Goal: Task Accomplishment & Management: Complete application form

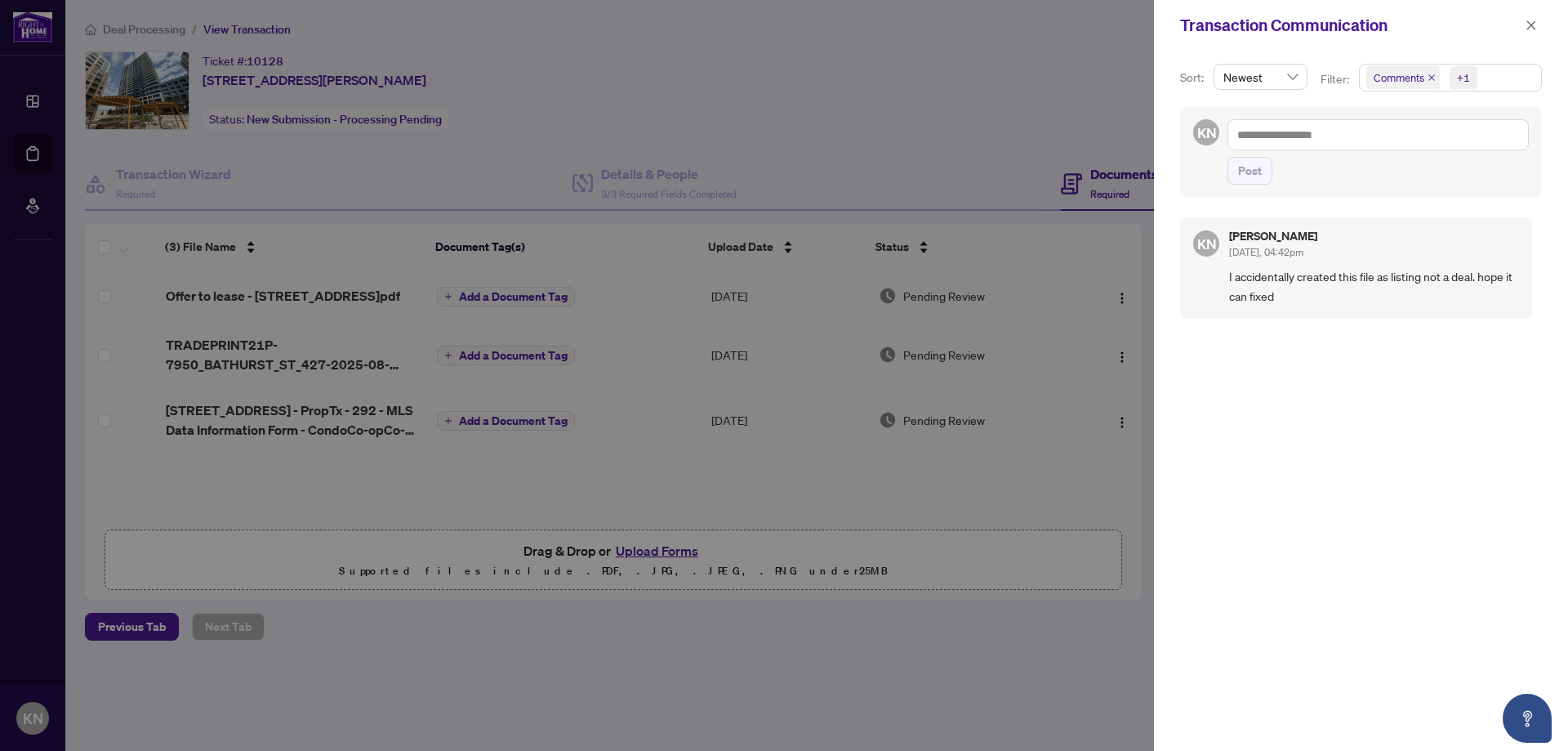
click at [1022, 41] on div at bounding box center [784, 375] width 1568 height 751
click at [1538, 28] on button "button" at bounding box center [1530, 25] width 21 height 19
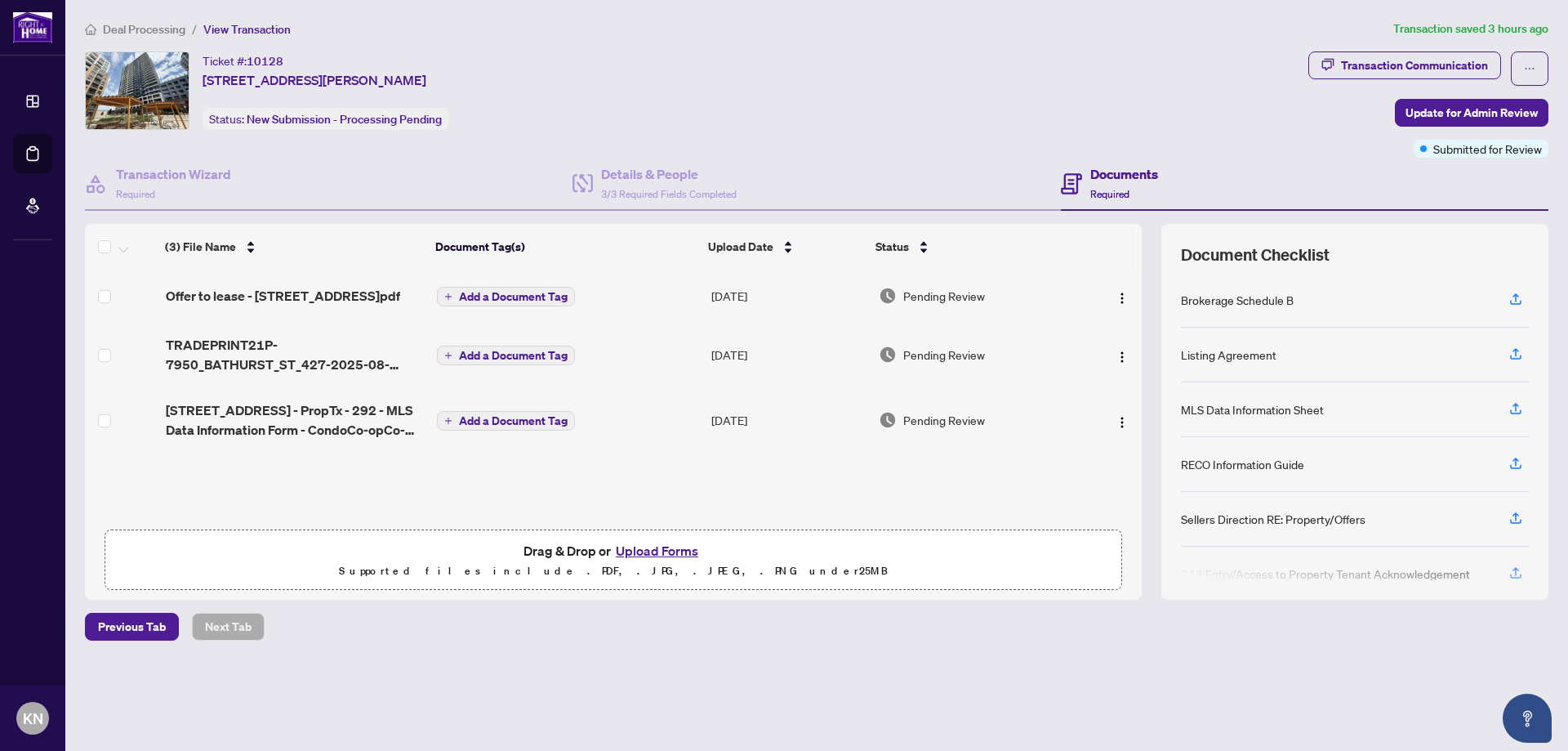
click at [133, 29] on span "Deal Processing" at bounding box center [144, 29] width 82 height 15
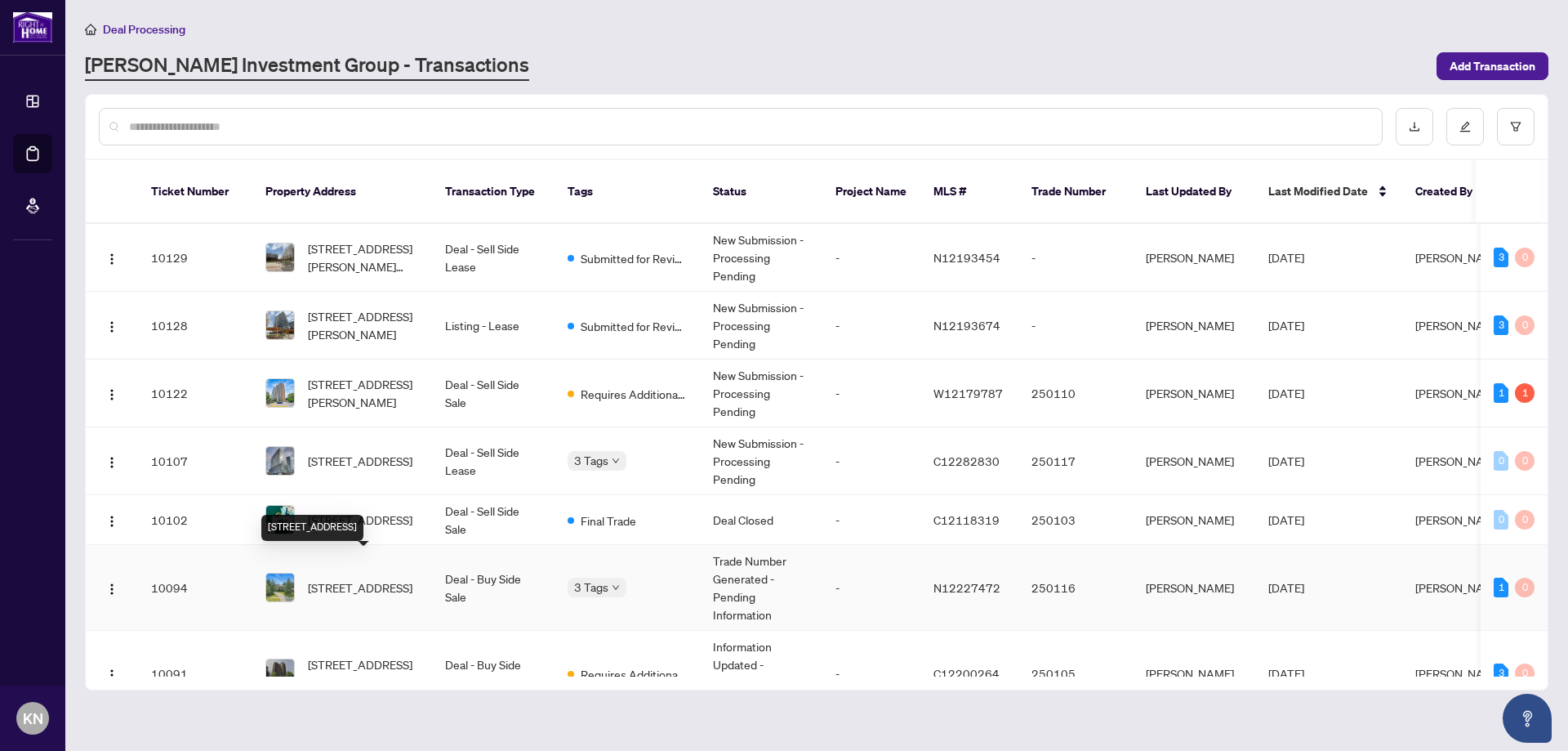
click at [378, 579] on span "[STREET_ADDRESS]" at bounding box center [360, 588] width 104 height 18
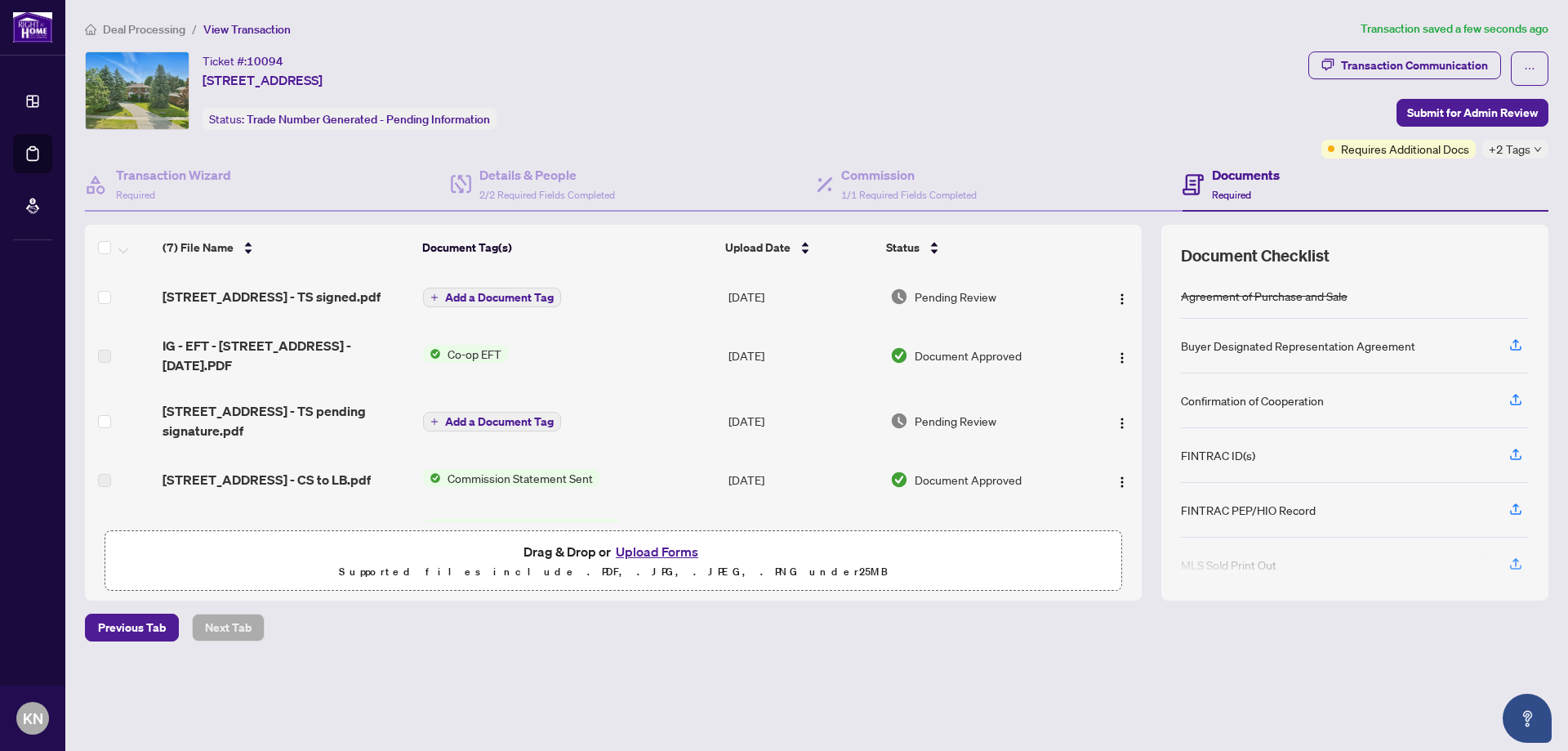
click at [747, 135] on div "Ticket #: 10094 [STREET_ADDRESS] Status: Trade Number Generated - Pending Infor…" at bounding box center [693, 105] width 1223 height 107
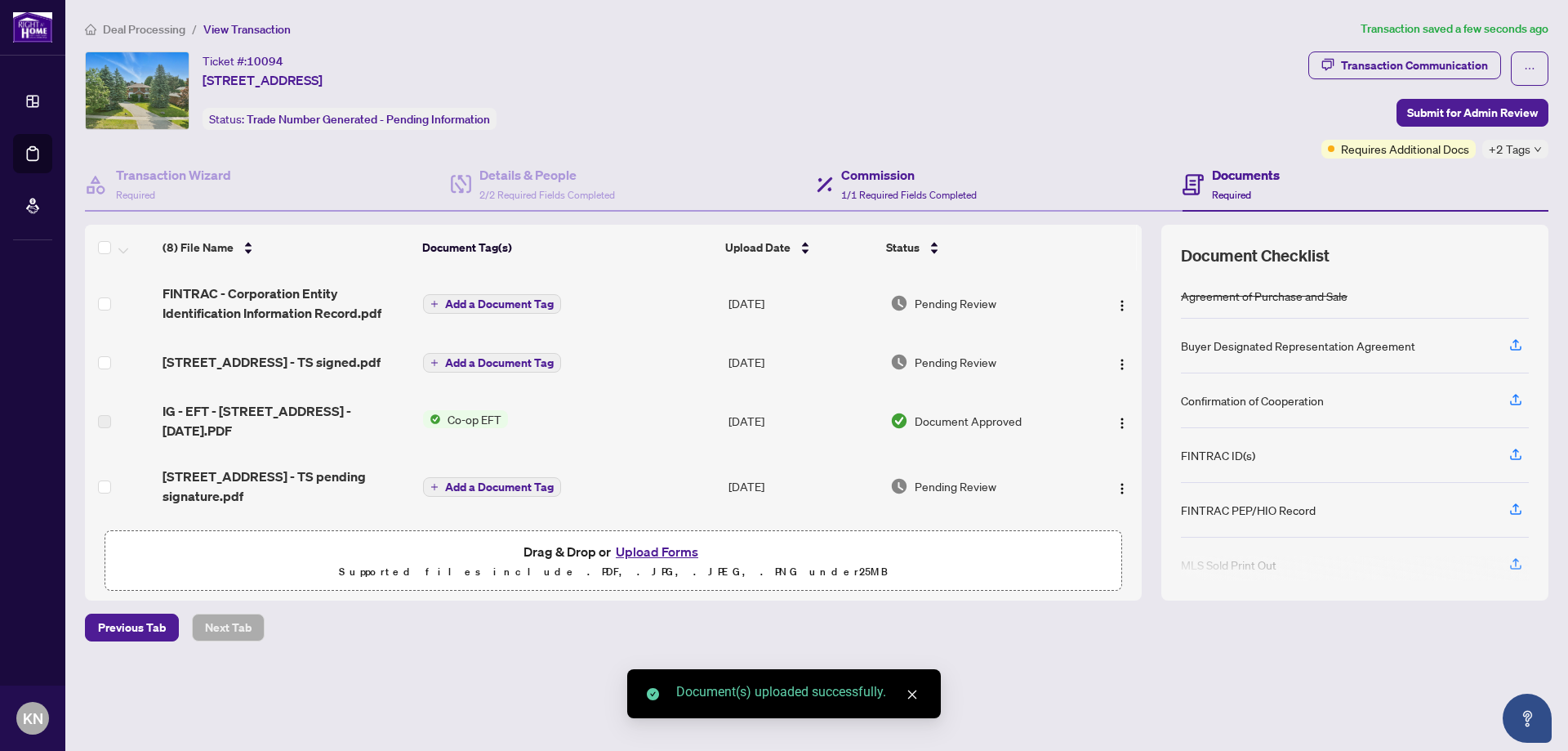
click at [1016, 169] on div "Commission 1/1 Required Fields Completed" at bounding box center [999, 185] width 366 height 53
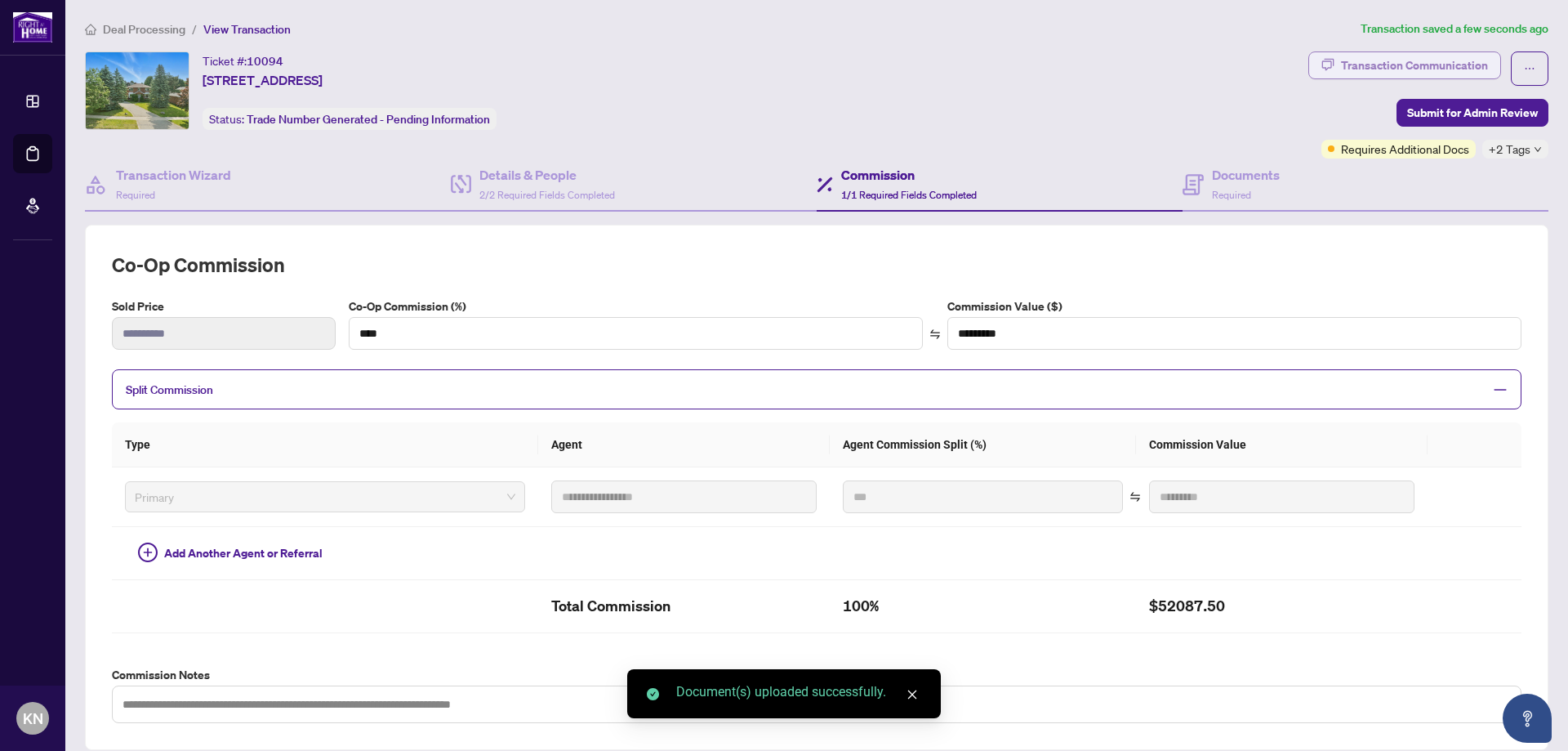
click at [1354, 65] on div "Transaction Communication" at bounding box center [1414, 65] width 147 height 27
type textarea "**********"
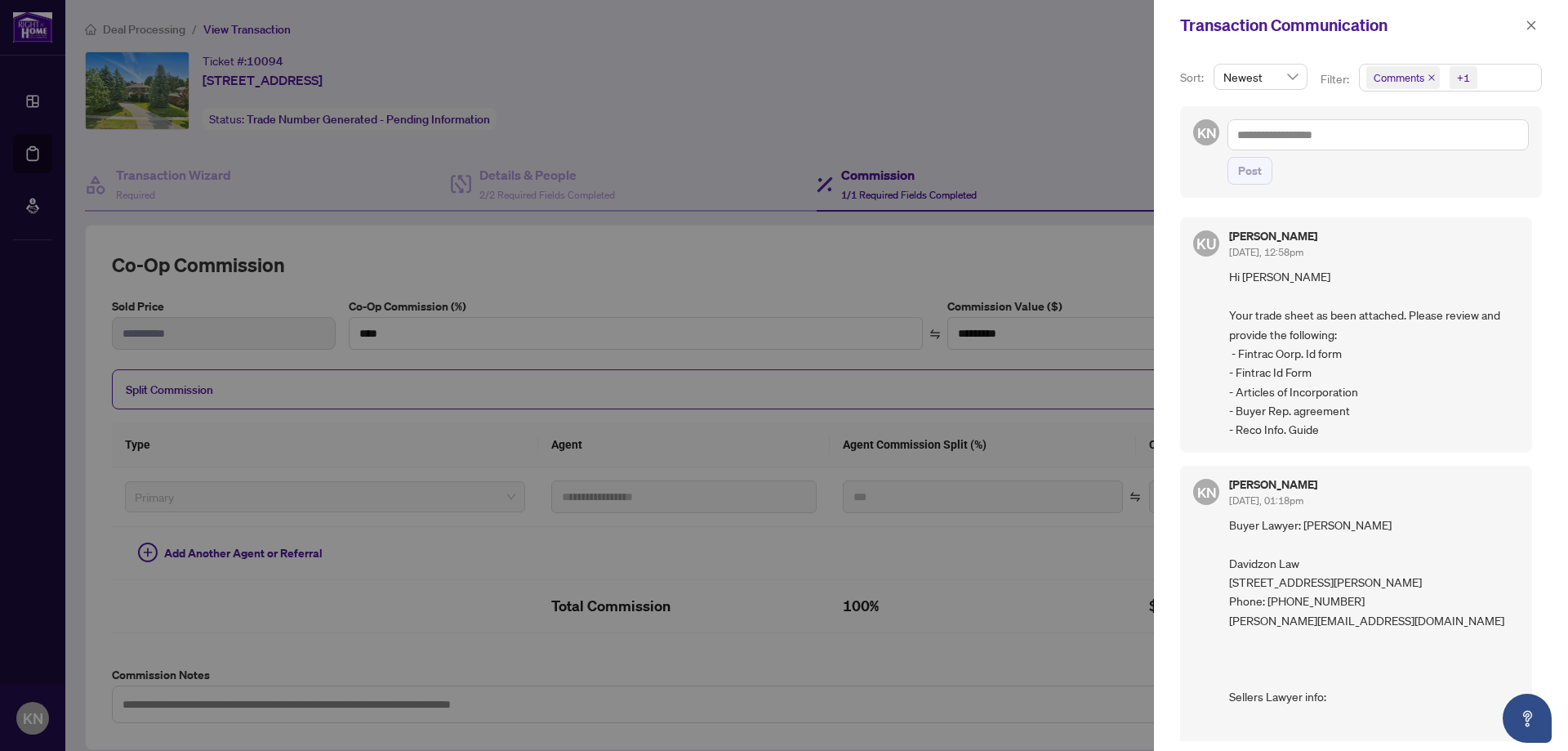
click at [976, 159] on div at bounding box center [784, 375] width 1568 height 751
click at [1538, 27] on button "button" at bounding box center [1530, 25] width 21 height 19
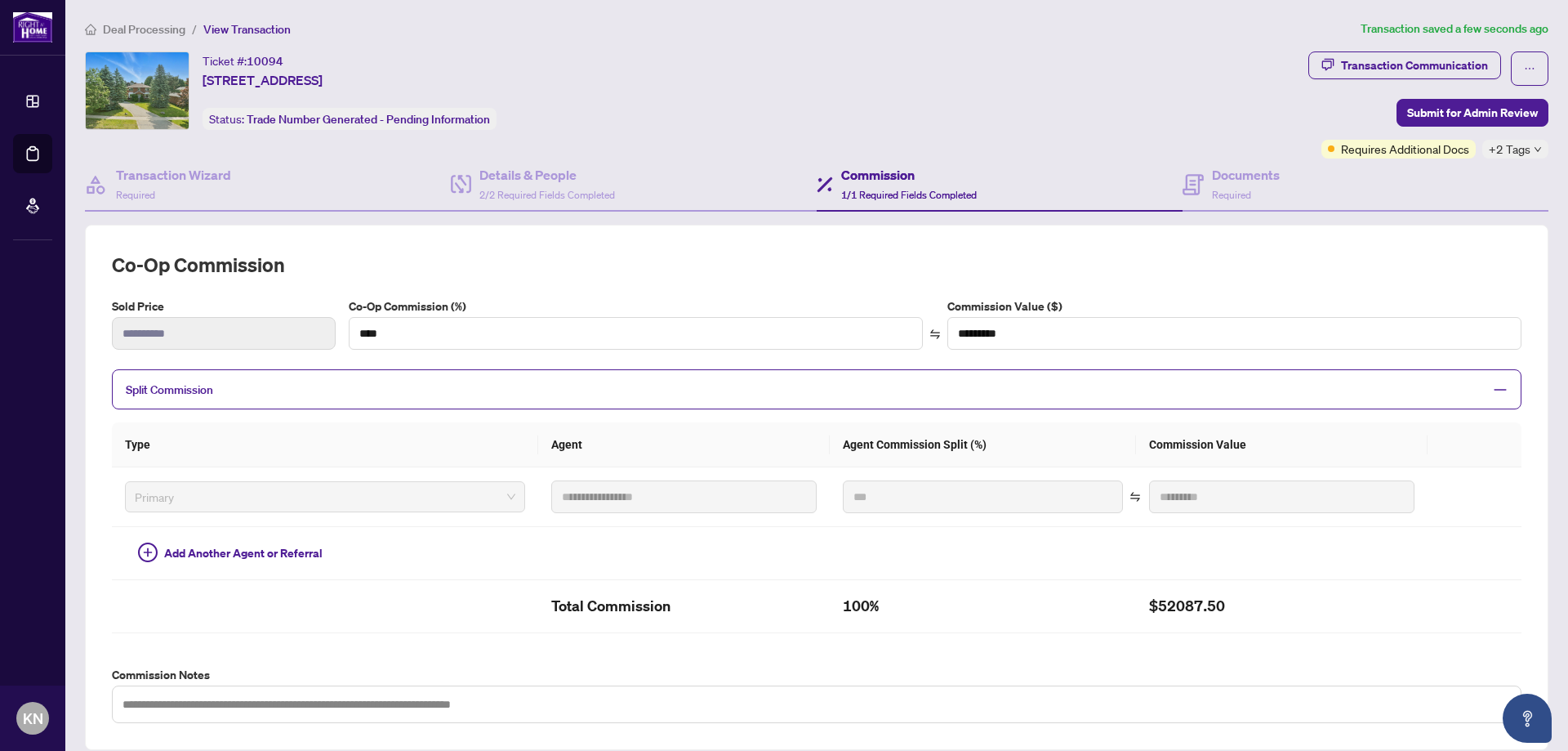
click at [233, 24] on span "View Transaction" at bounding box center [247, 29] width 87 height 15
click at [234, 30] on span "View Transaction" at bounding box center [247, 29] width 87 height 15
click at [156, 31] on span "Deal Processing" at bounding box center [144, 29] width 82 height 15
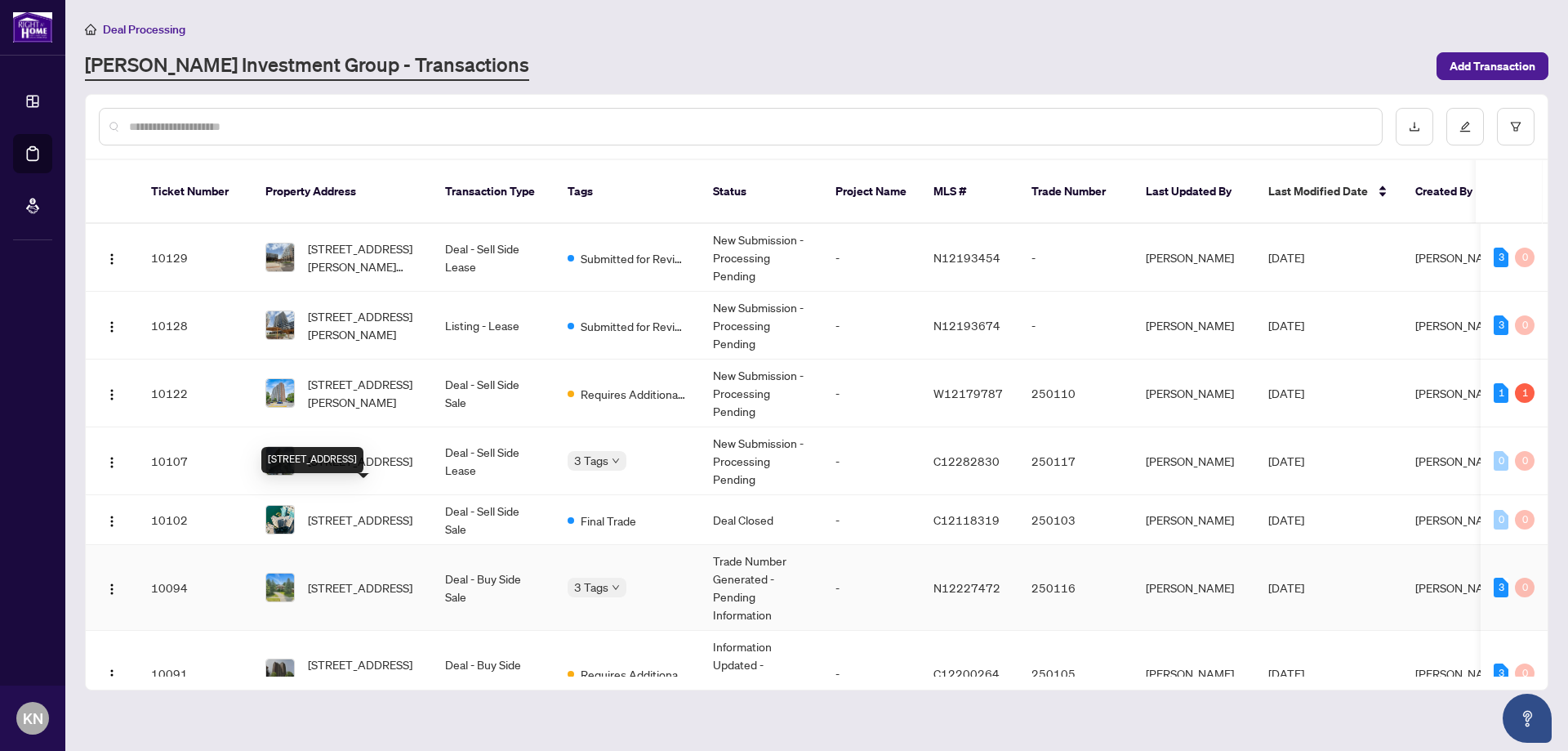
scroll to position [82, 0]
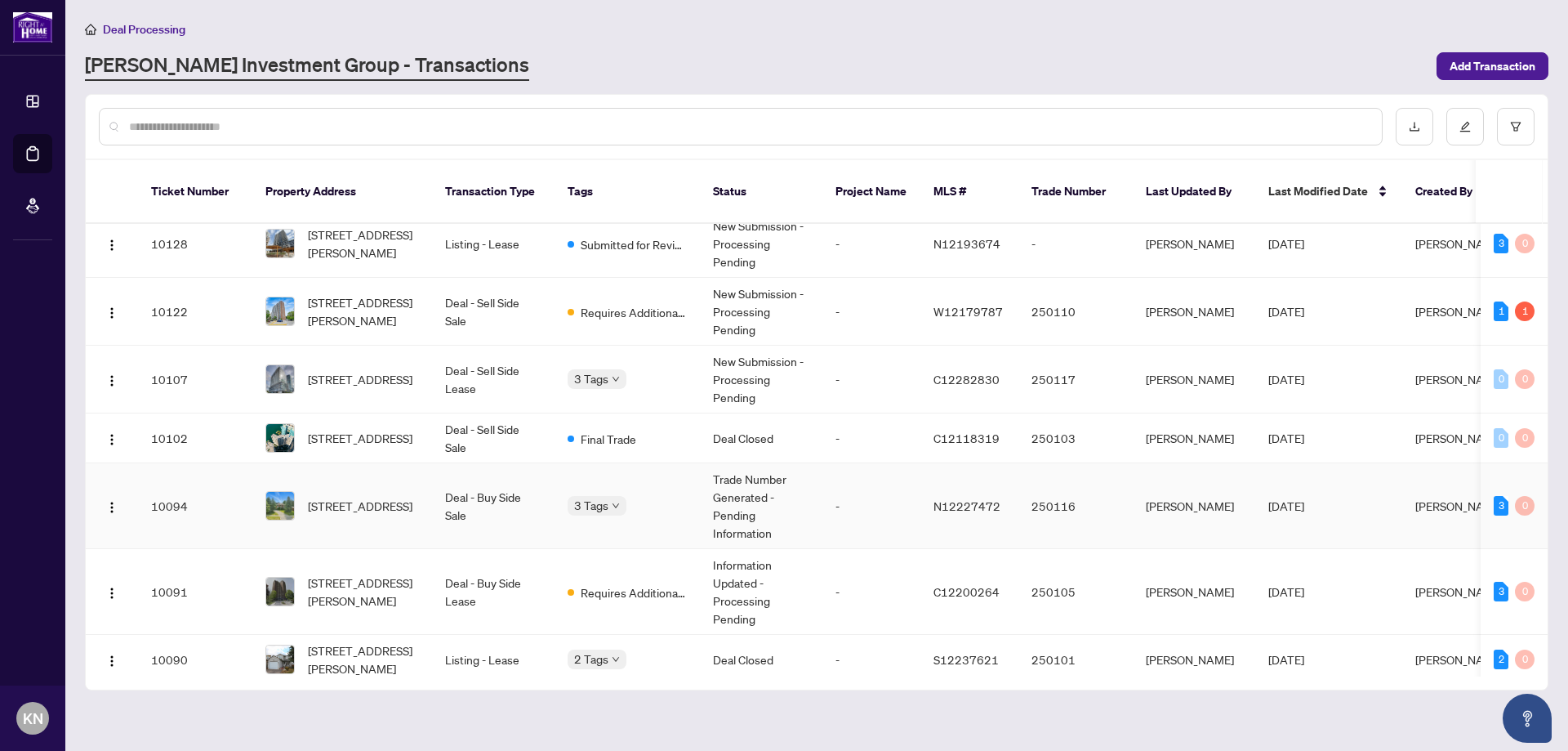
click at [378, 499] on span "[STREET_ADDRESS]" at bounding box center [360, 506] width 104 height 18
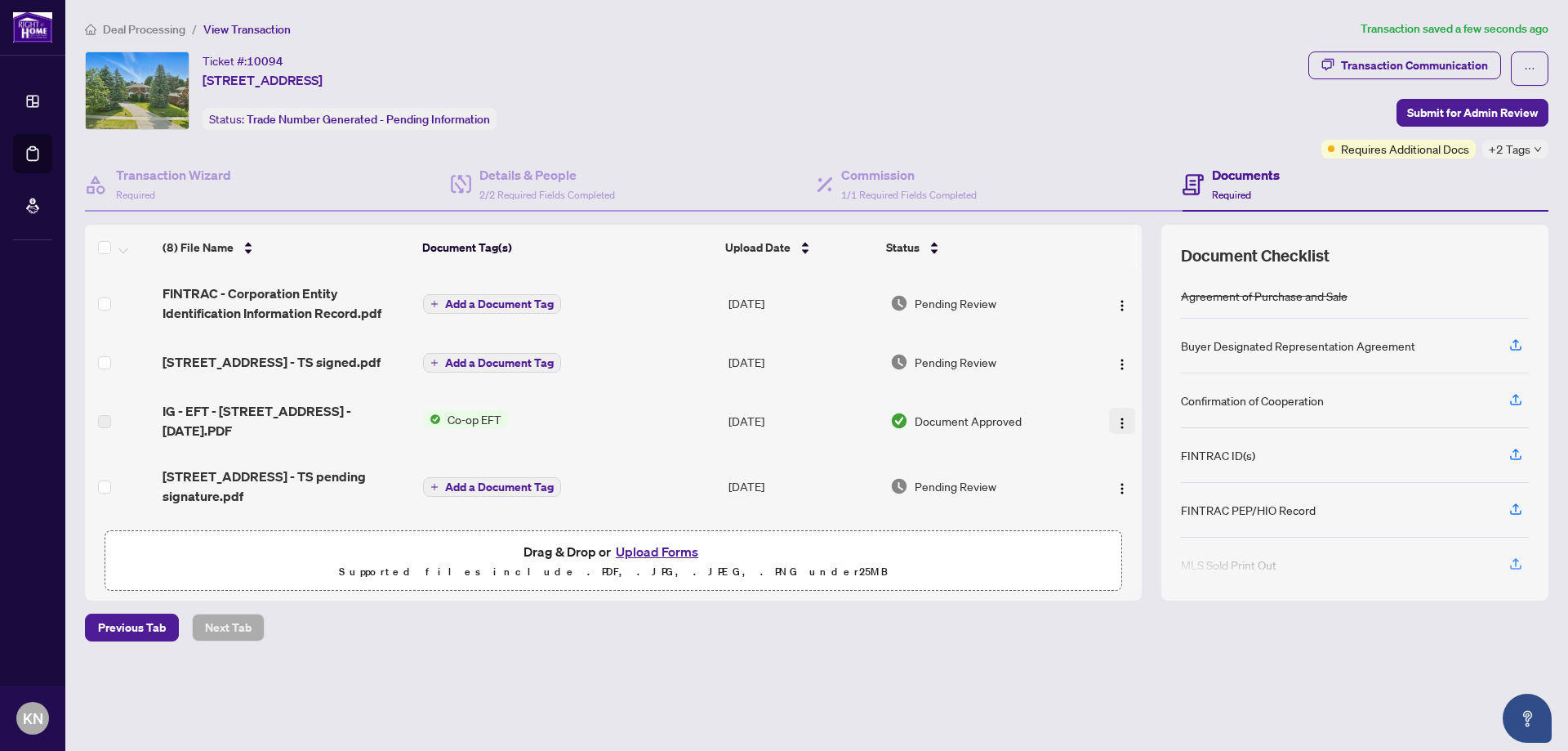
click at [1118, 426] on img "button" at bounding box center [1122, 423] width 13 height 13
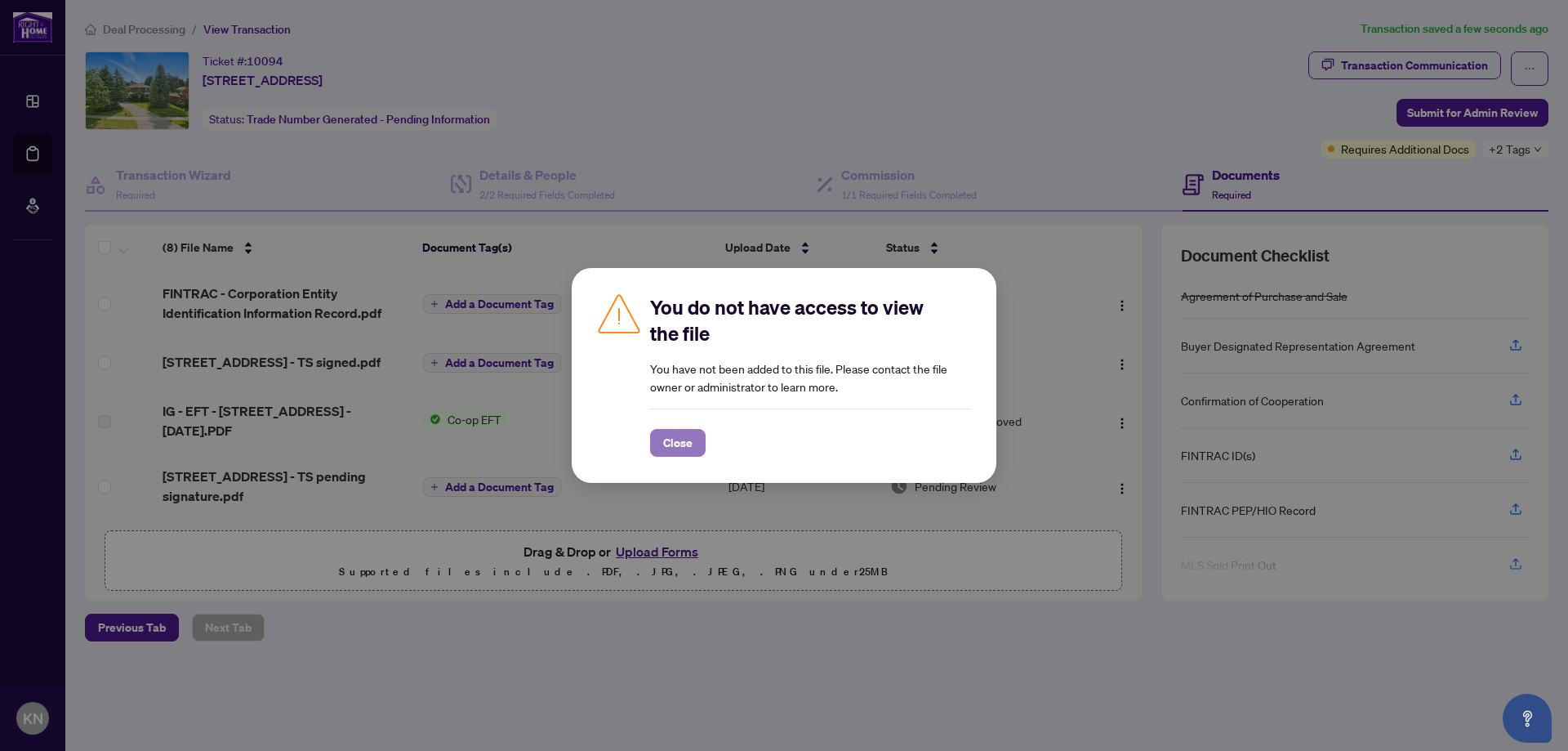
click at [672, 437] on span "Close" at bounding box center [678, 443] width 29 height 27
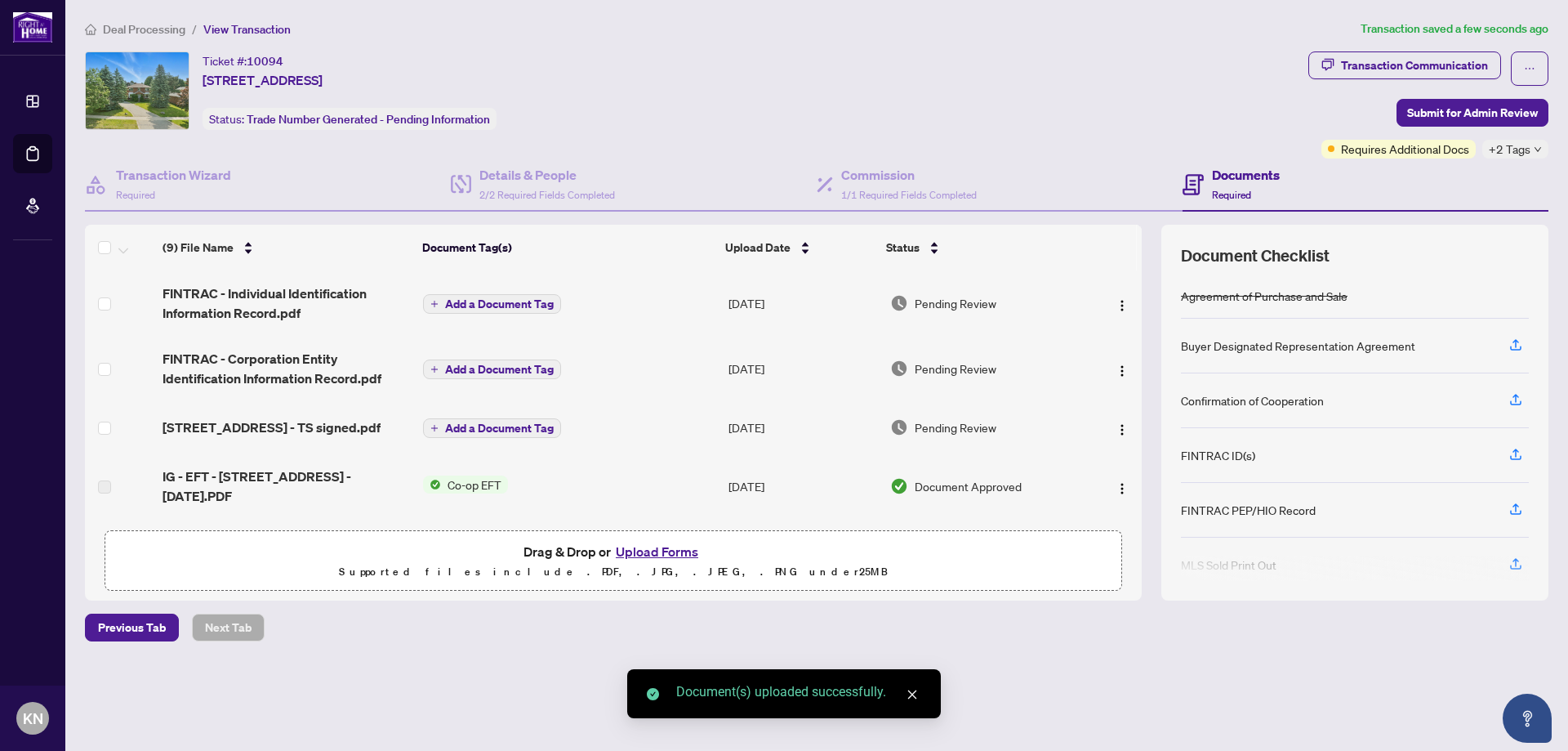
click at [1071, 97] on div "Ticket #: 10094 [STREET_ADDRESS] Status: Trade Number Generated - Pending Infor…" at bounding box center [694, 91] width 1217 height 79
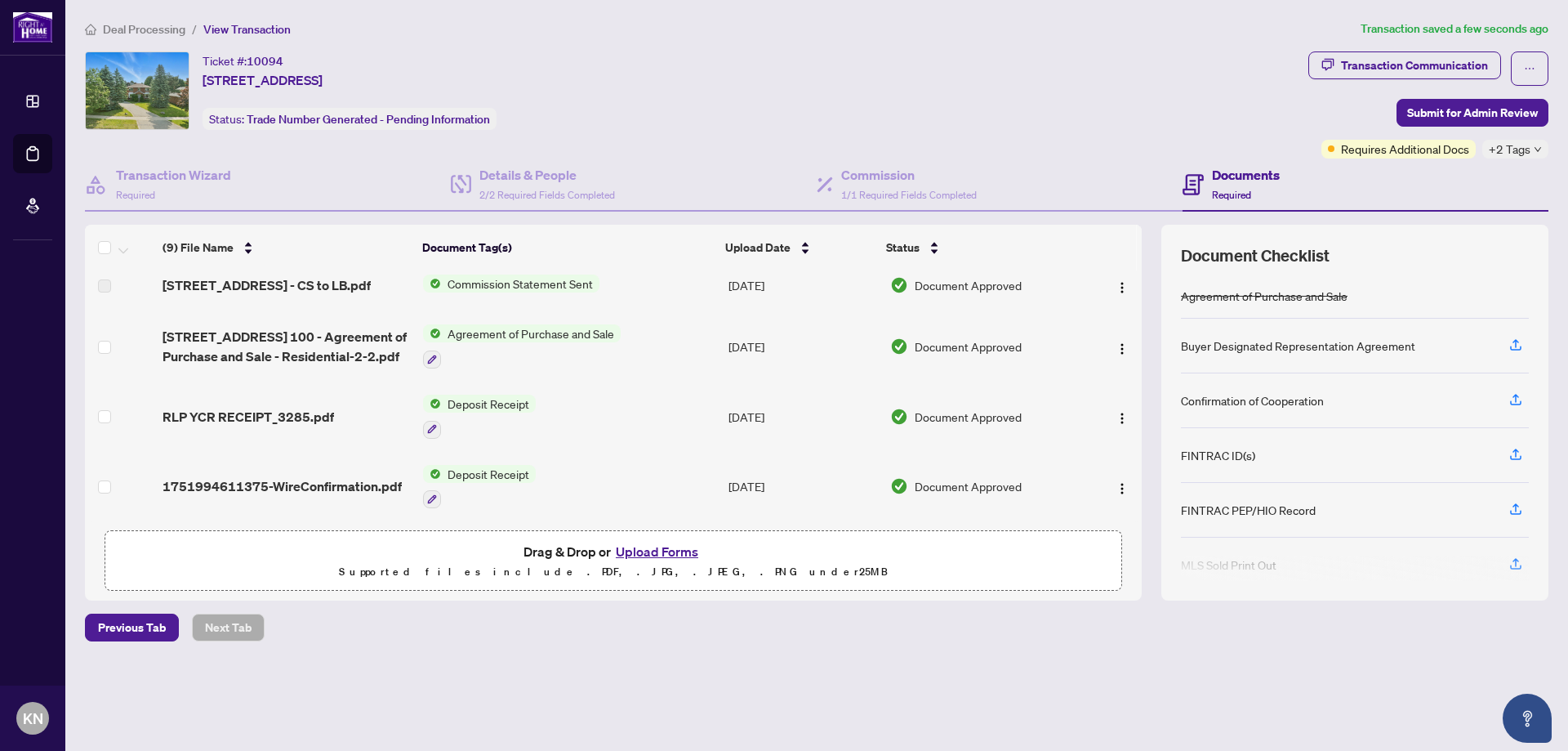
scroll to position [329, 0]
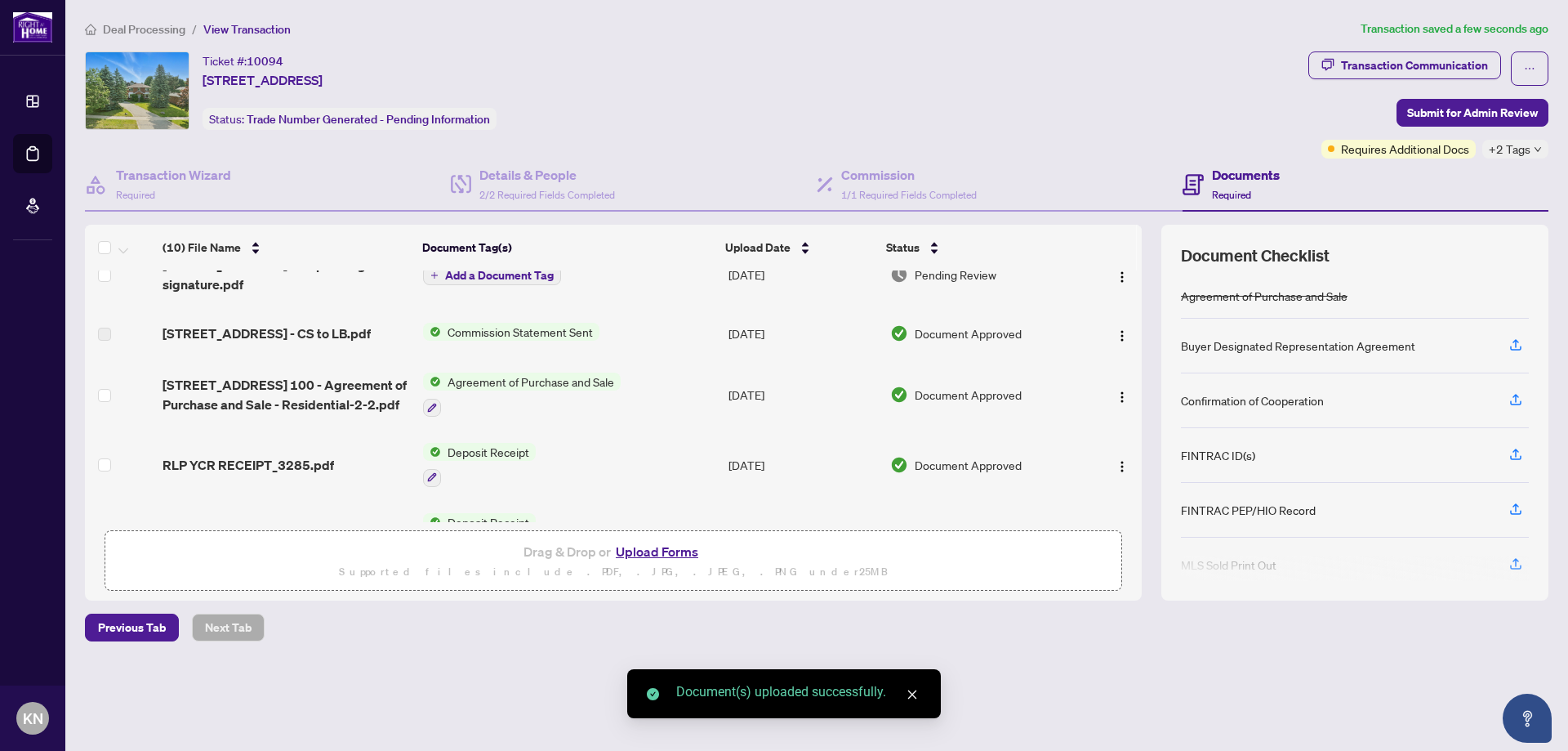
click at [912, 633] on div "Previous Tab Next Tab" at bounding box center [817, 627] width 1464 height 28
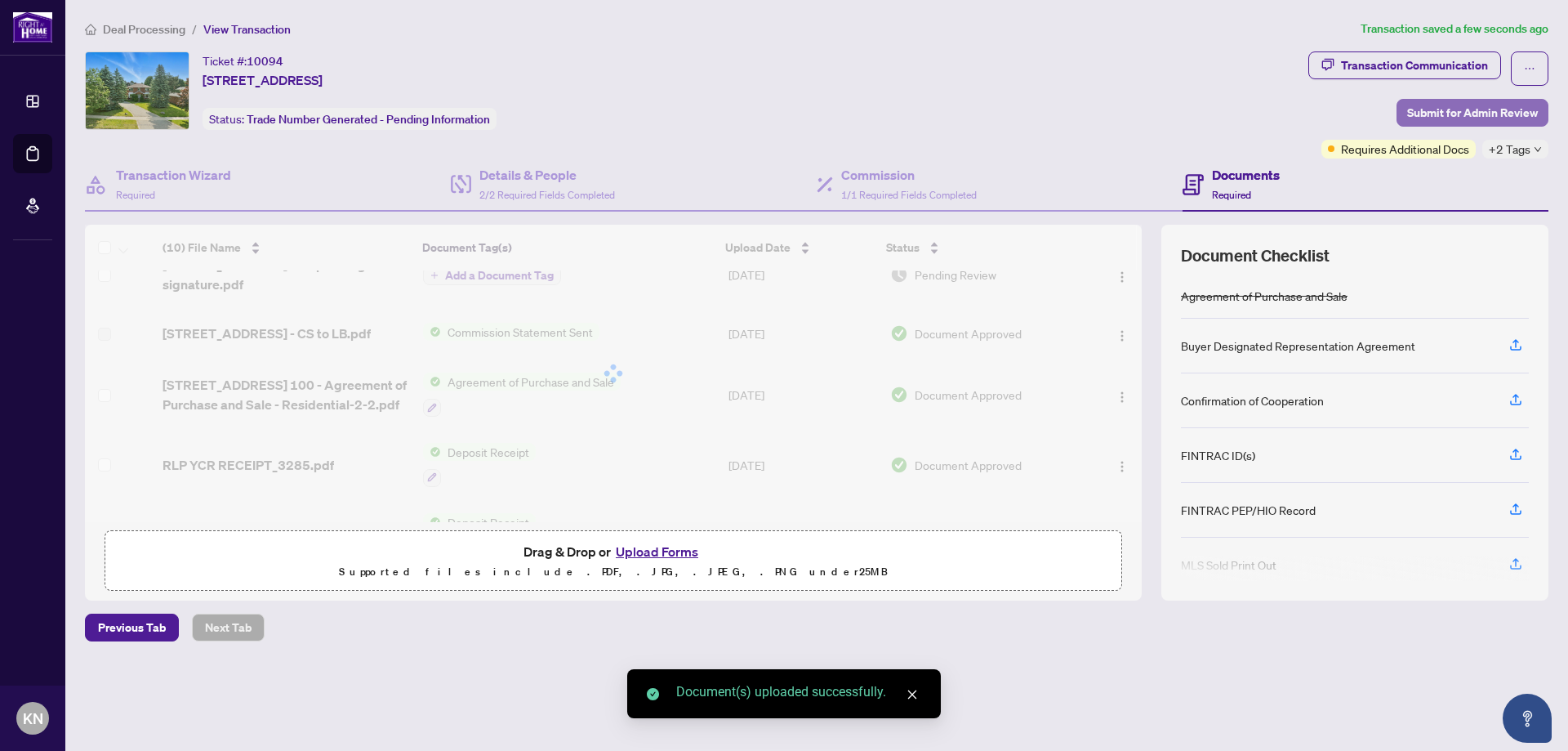
click at [1462, 113] on span "Submit for Admin Review" at bounding box center [1472, 113] width 131 height 27
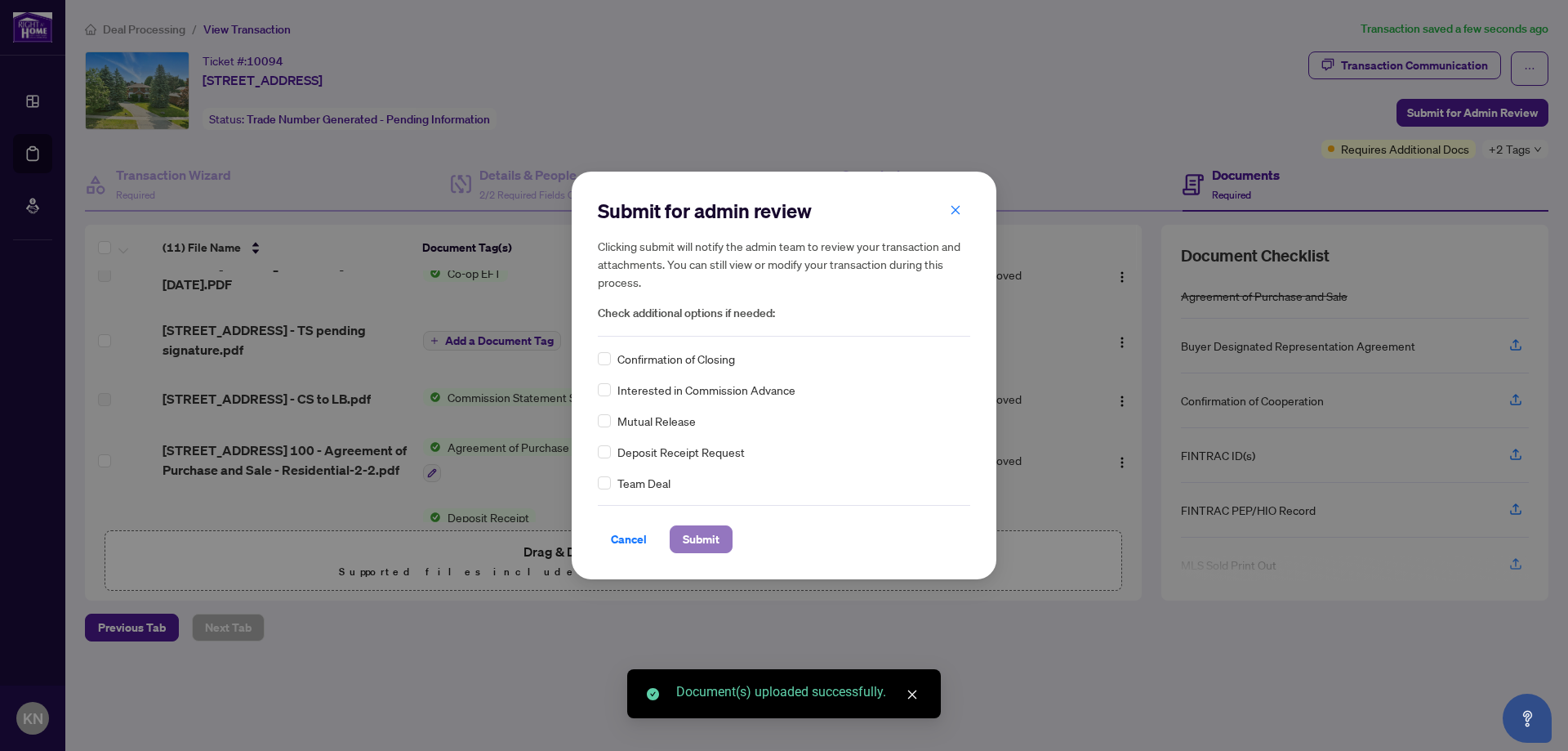
click at [700, 537] on span "Submit" at bounding box center [701, 539] width 37 height 27
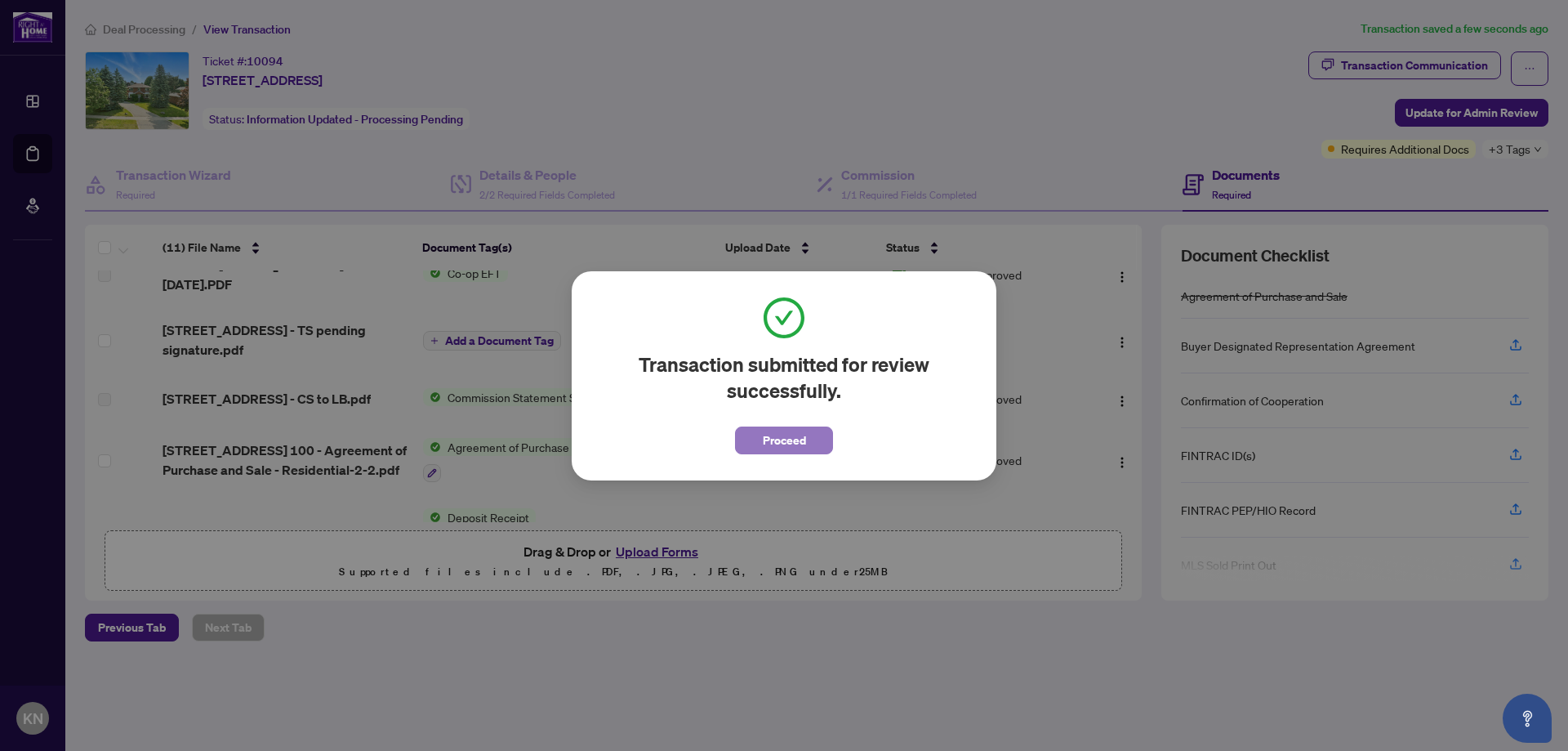
click at [780, 446] on span "Proceed" at bounding box center [784, 440] width 43 height 27
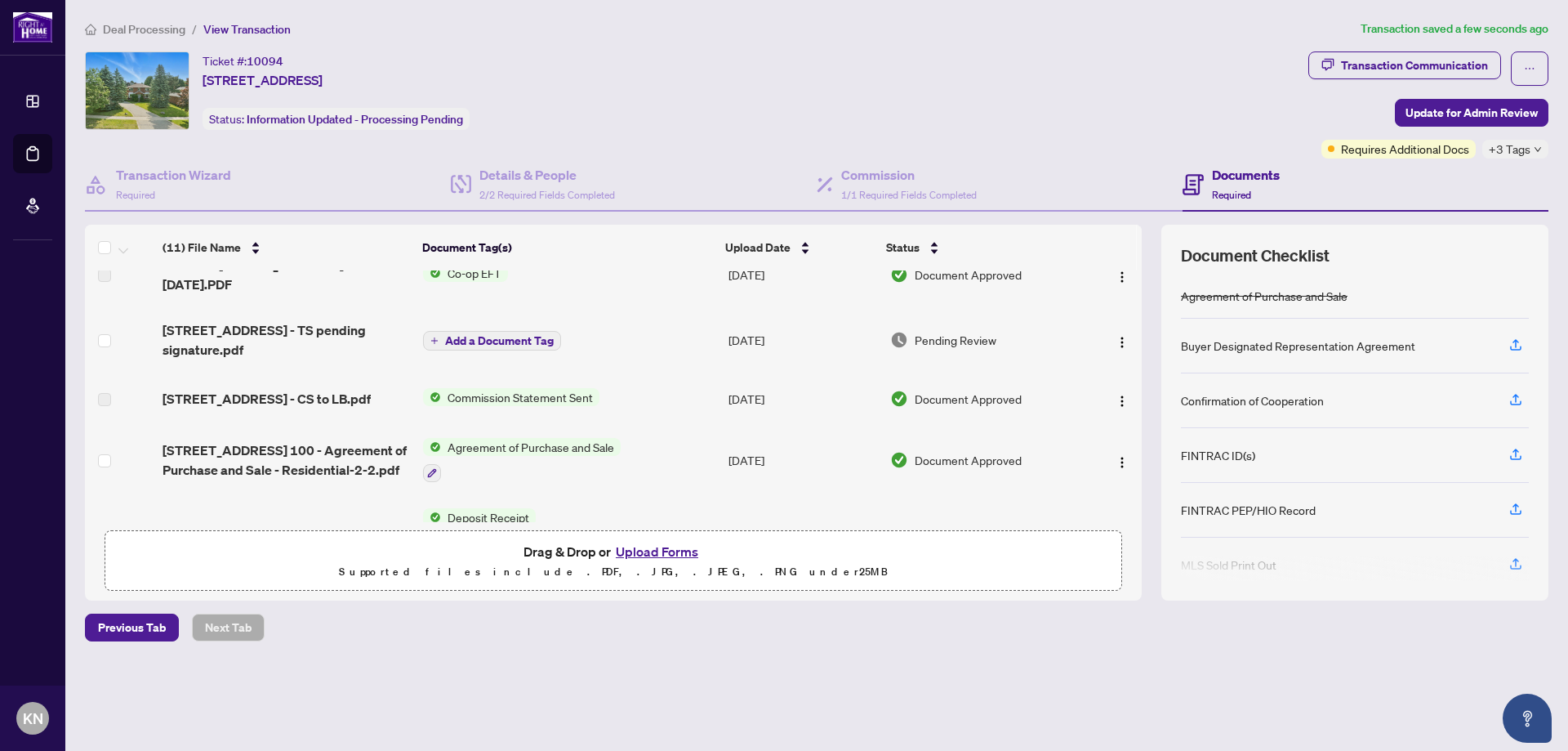
click at [146, 26] on span "Deal Processing" at bounding box center [144, 29] width 82 height 15
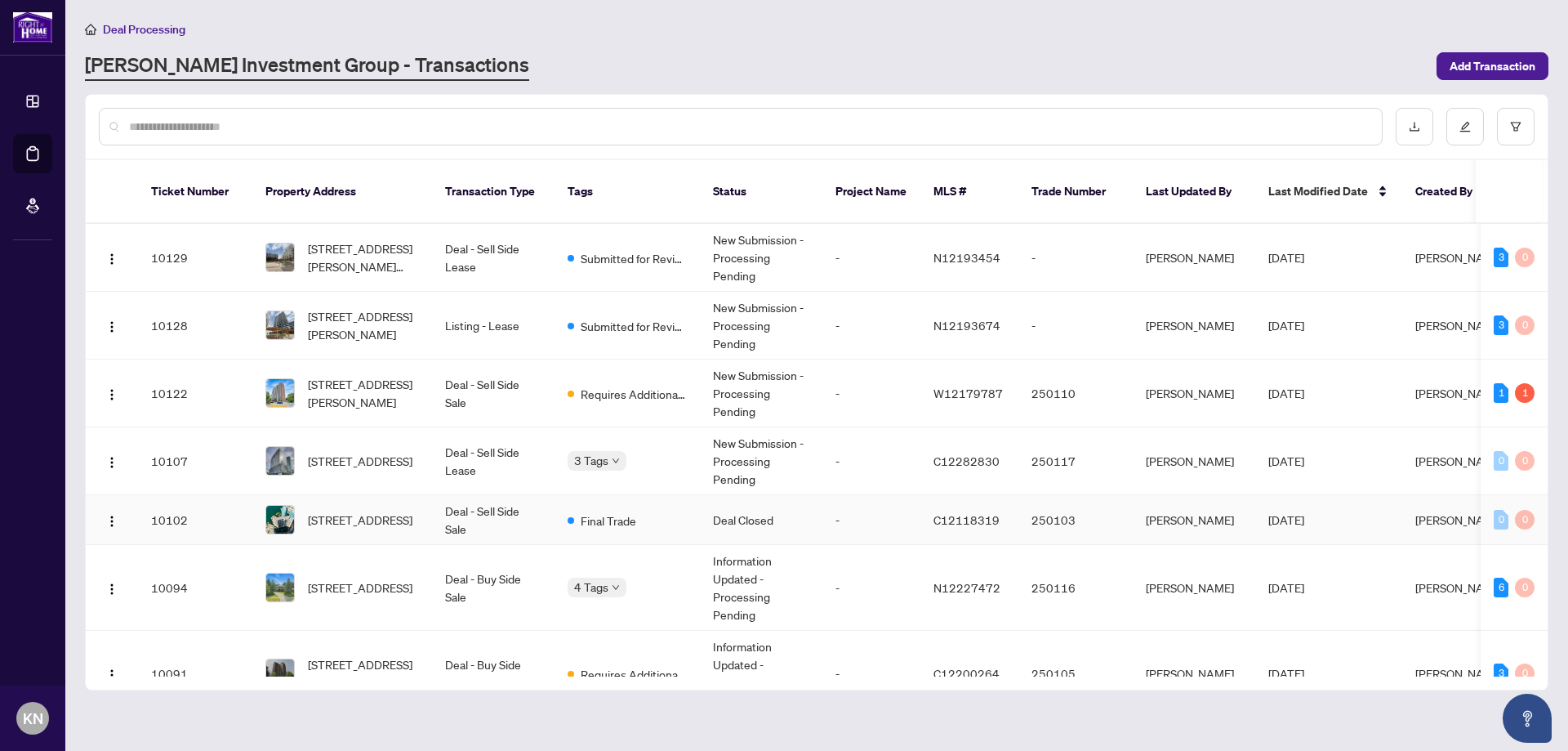
click at [479, 503] on td "Deal - Sell Side Sale" at bounding box center [493, 520] width 123 height 50
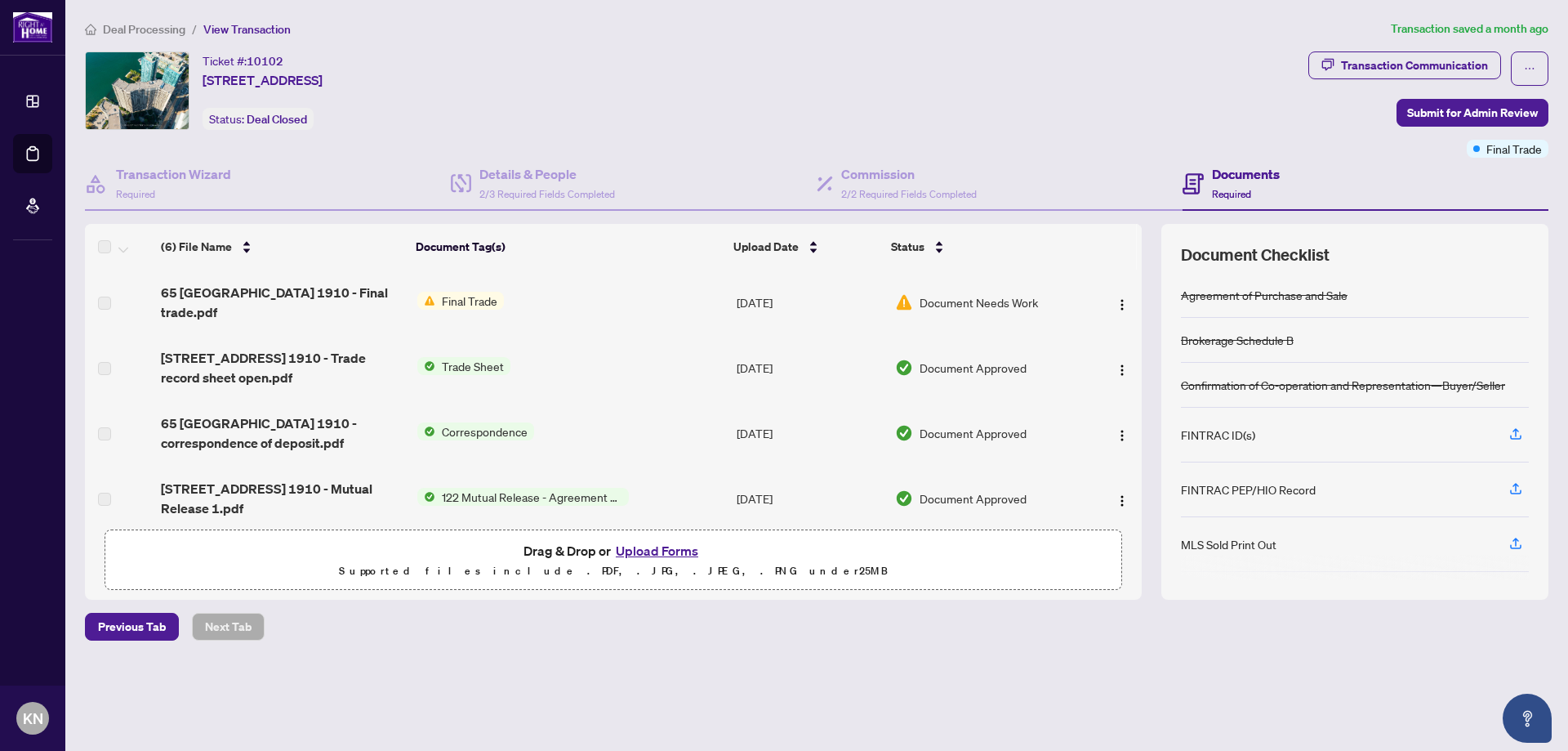
click at [426, 306] on img at bounding box center [426, 301] width 18 height 18
click at [475, 300] on span "Final Trade" at bounding box center [469, 301] width 69 height 18
click at [1402, 66] on div "Transaction Communication" at bounding box center [1414, 65] width 147 height 27
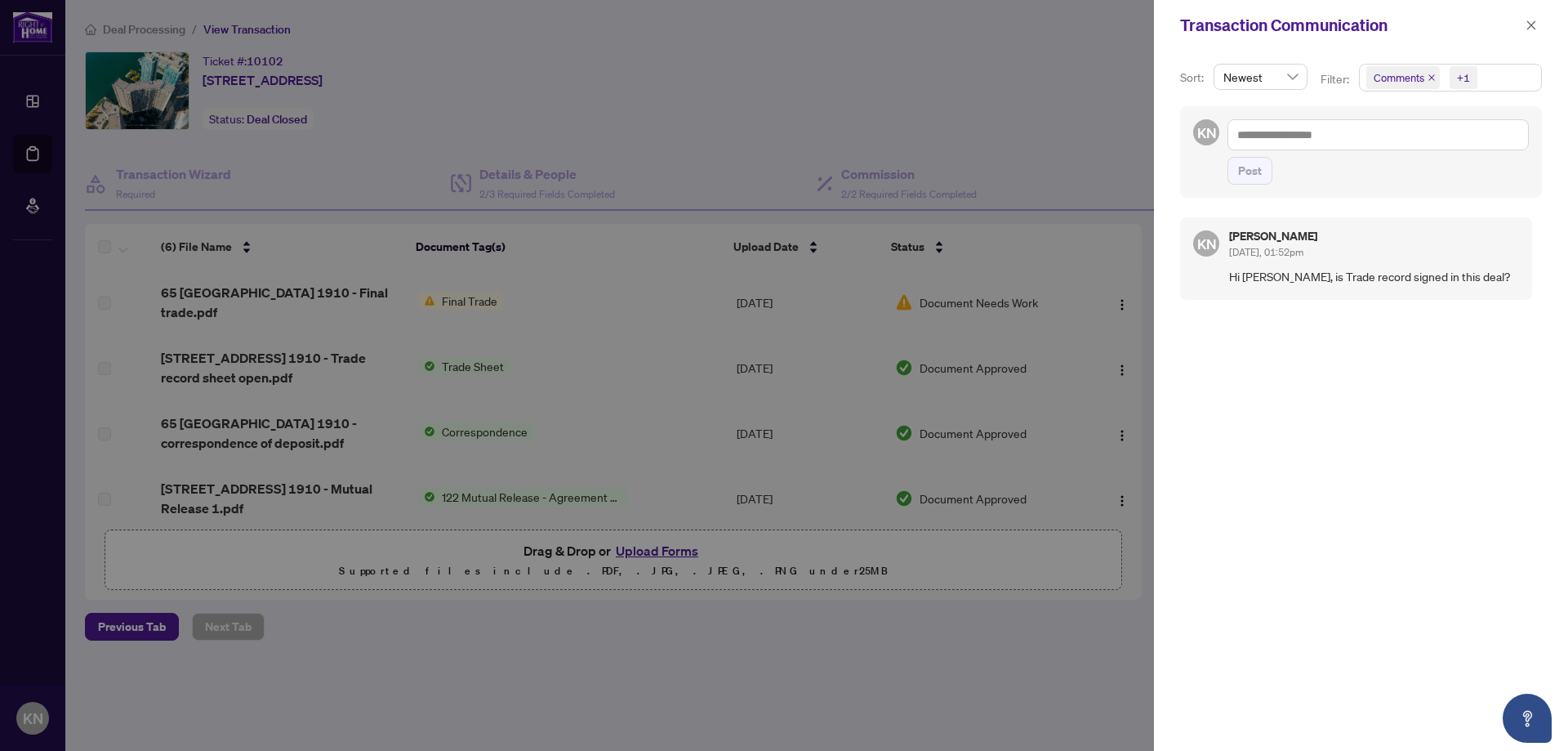
click at [1044, 115] on div at bounding box center [784, 375] width 1568 height 751
click at [1534, 27] on icon "close" at bounding box center [1531, 25] width 11 height 11
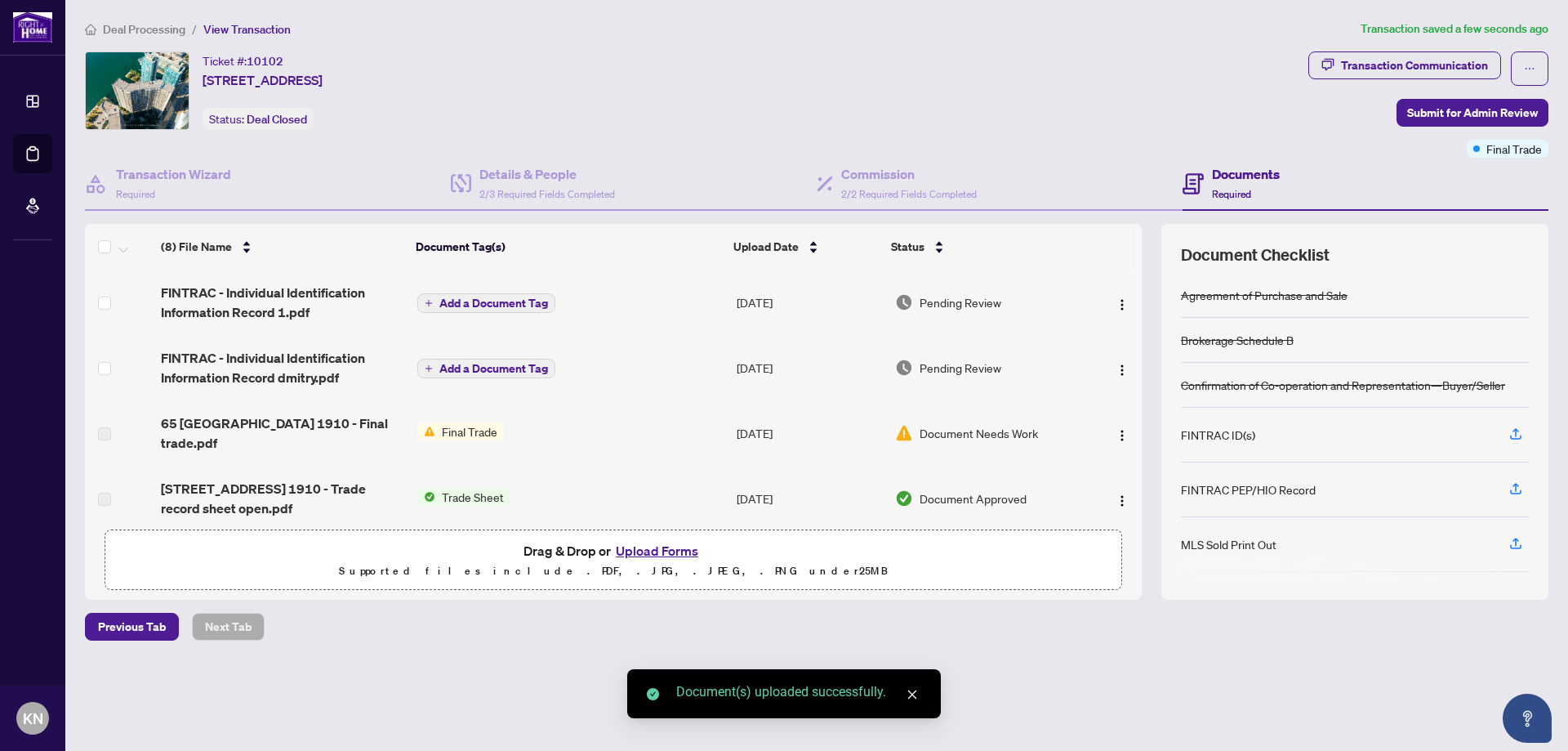
click at [1019, 108] on div "Ticket #: 10102 [STREET_ADDRESS] Status: Deal Closed" at bounding box center [694, 91] width 1217 height 79
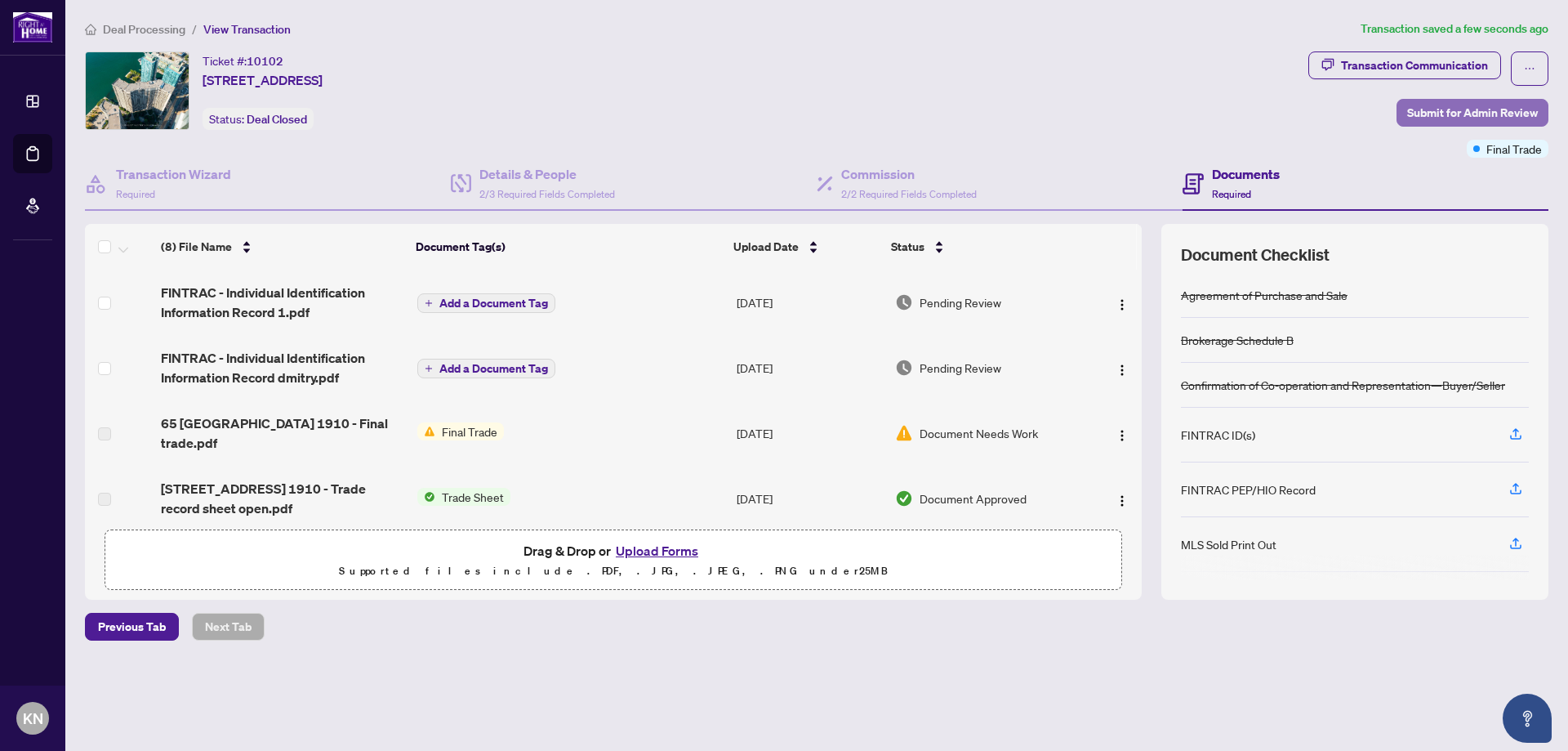
click at [1472, 110] on span "Submit for Admin Review" at bounding box center [1472, 113] width 131 height 27
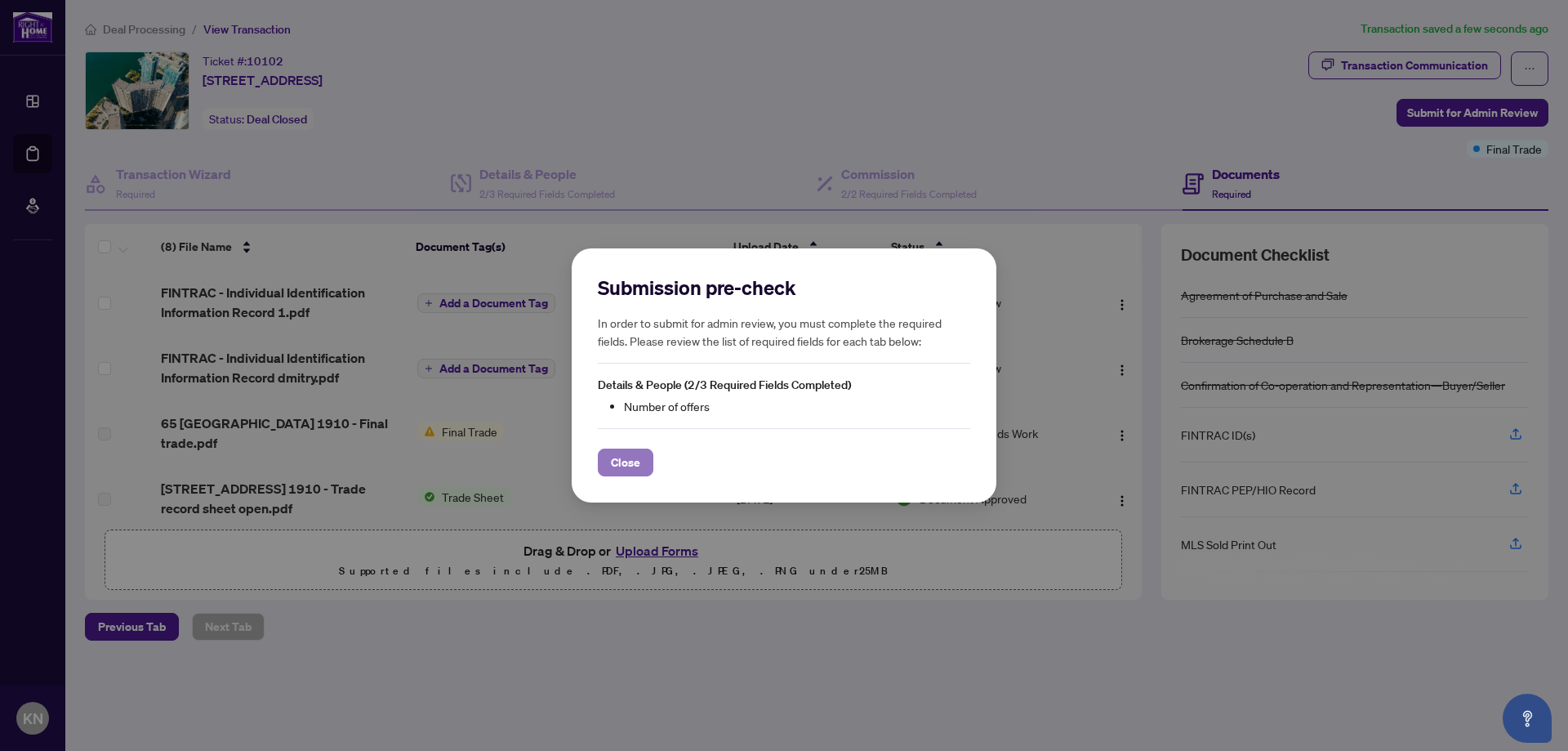
click at [609, 458] on button "Close" at bounding box center [625, 462] width 56 height 28
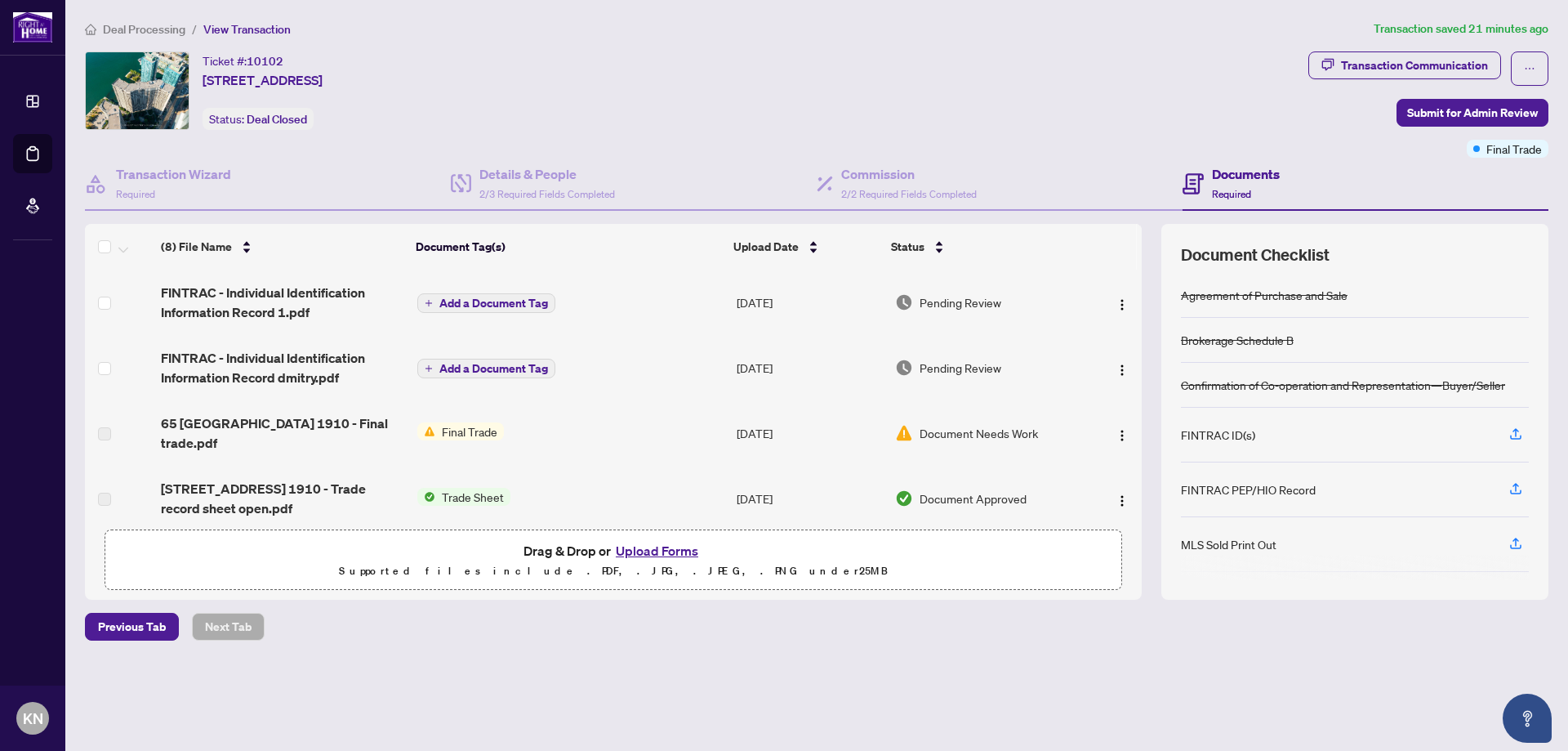
click at [323, 90] on div "Ticket #: 10102 [STREET_ADDRESS] Status: Deal Closed" at bounding box center [262, 91] width 120 height 79
click at [172, 27] on span "Deal Processing" at bounding box center [144, 29] width 82 height 15
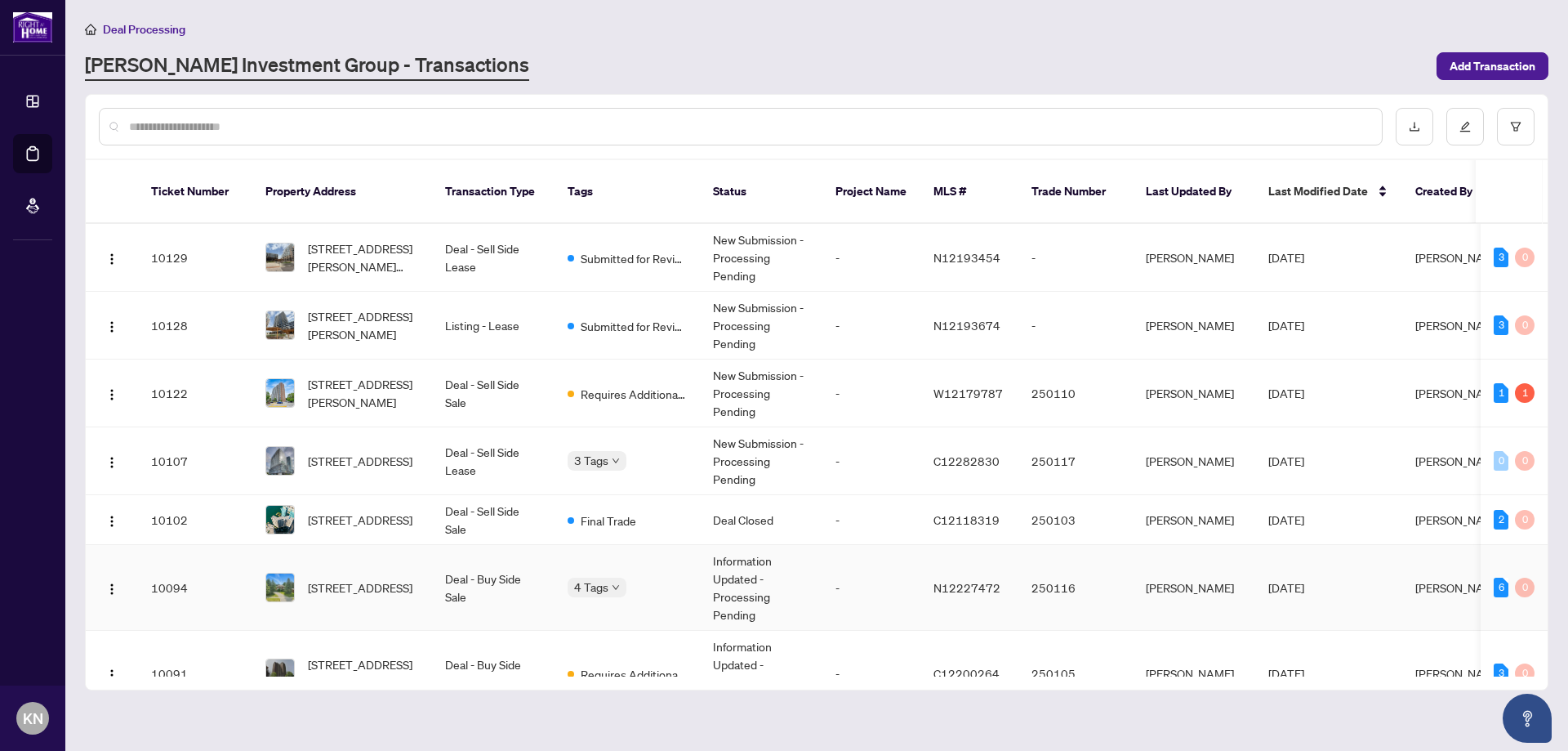
scroll to position [82, 0]
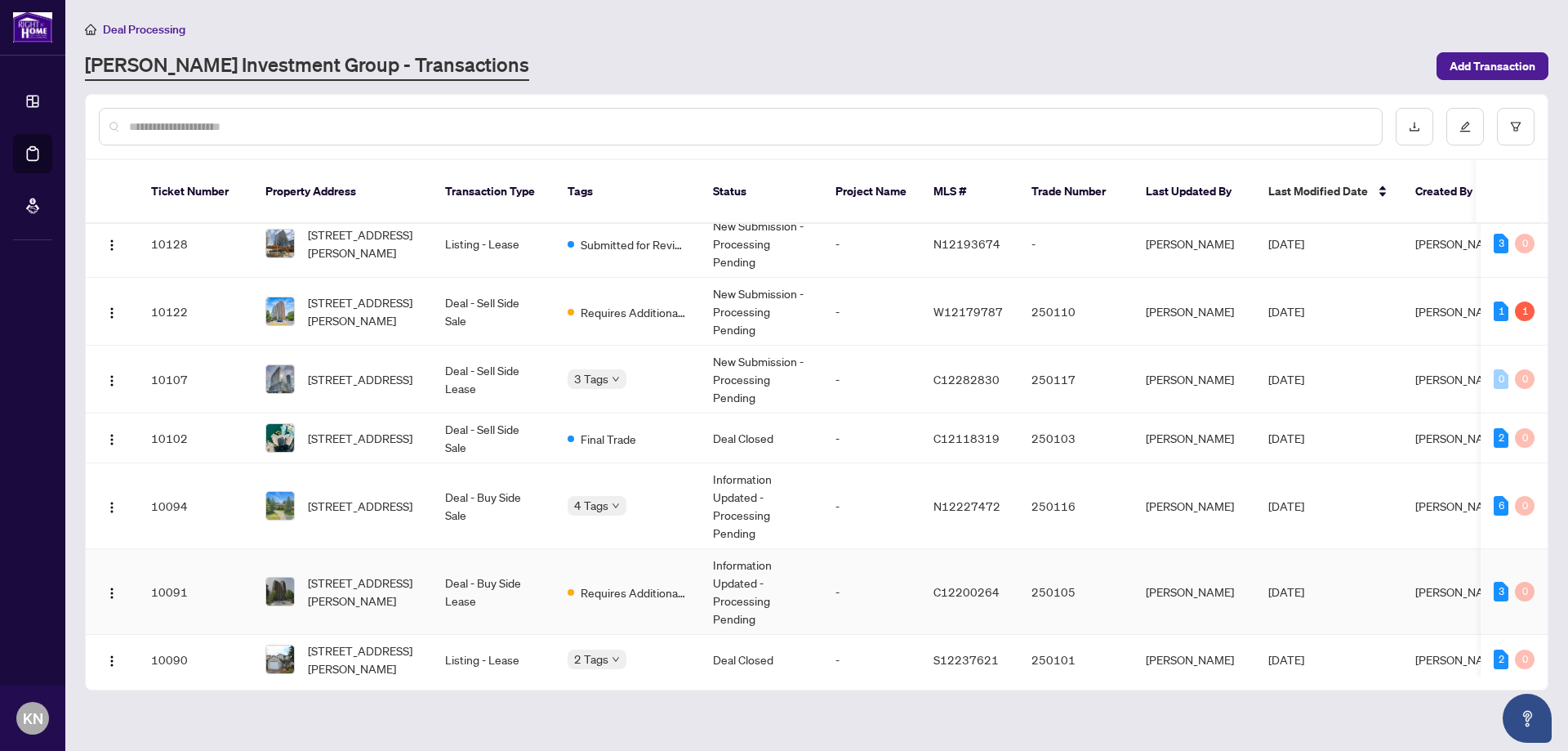
click at [412, 574] on span "[STREET_ADDRESS][PERSON_NAME]" at bounding box center [363, 591] width 111 height 36
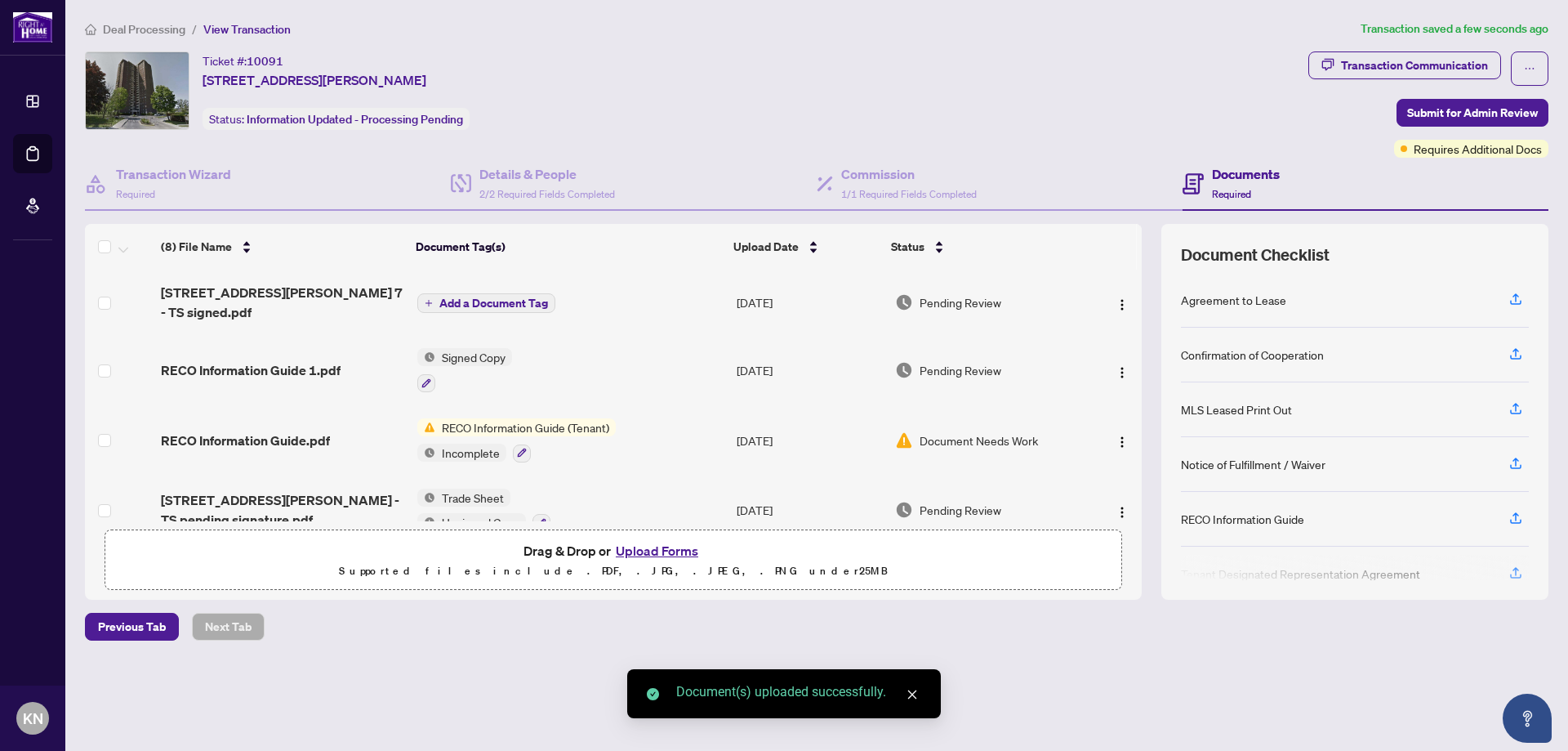
click at [1017, 138] on div "Ticket #: [STREET_ADDRESS][PERSON_NAME] Status: Information Updated - Processin…" at bounding box center [693, 105] width 1223 height 106
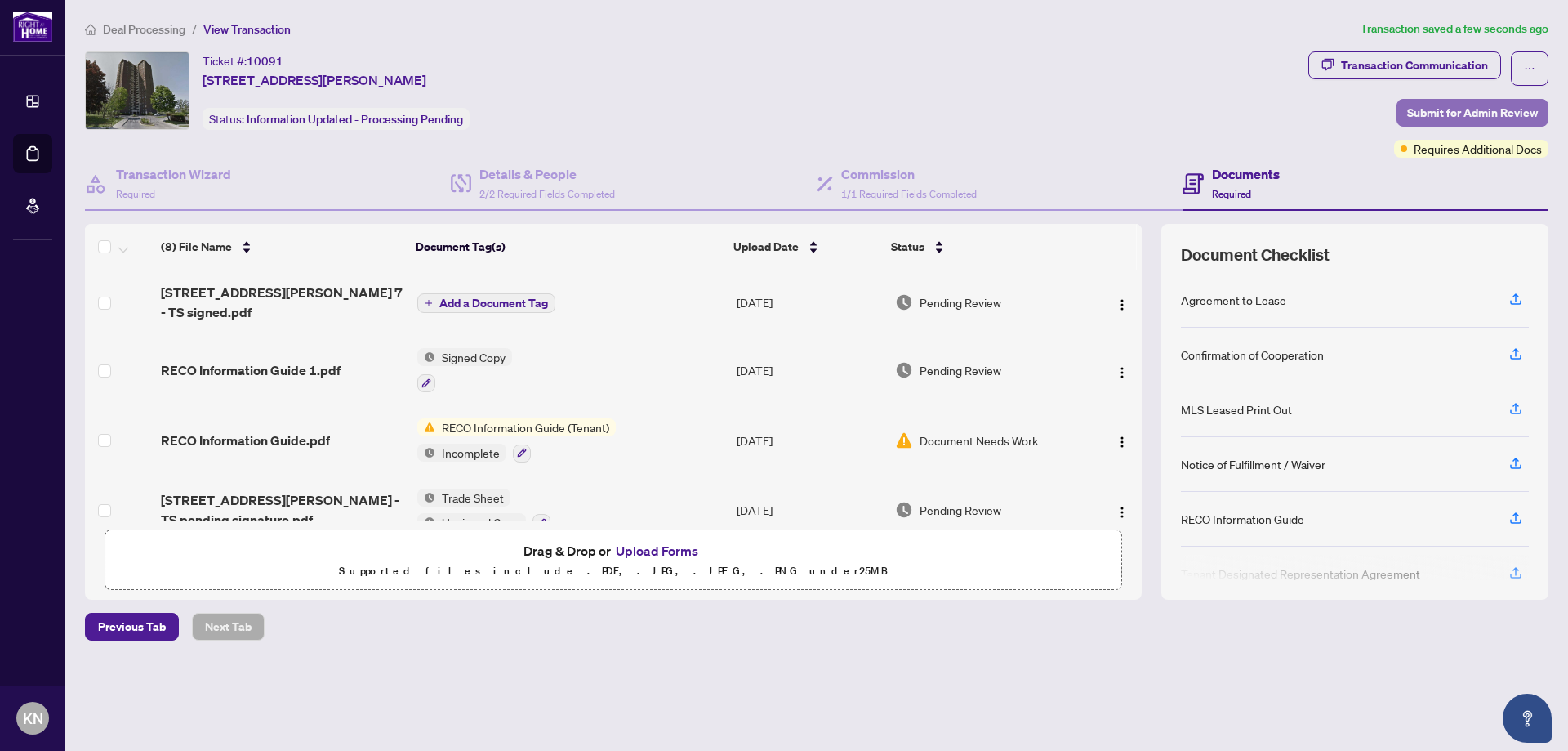
click at [1443, 115] on span "Submit for Admin Review" at bounding box center [1472, 113] width 131 height 27
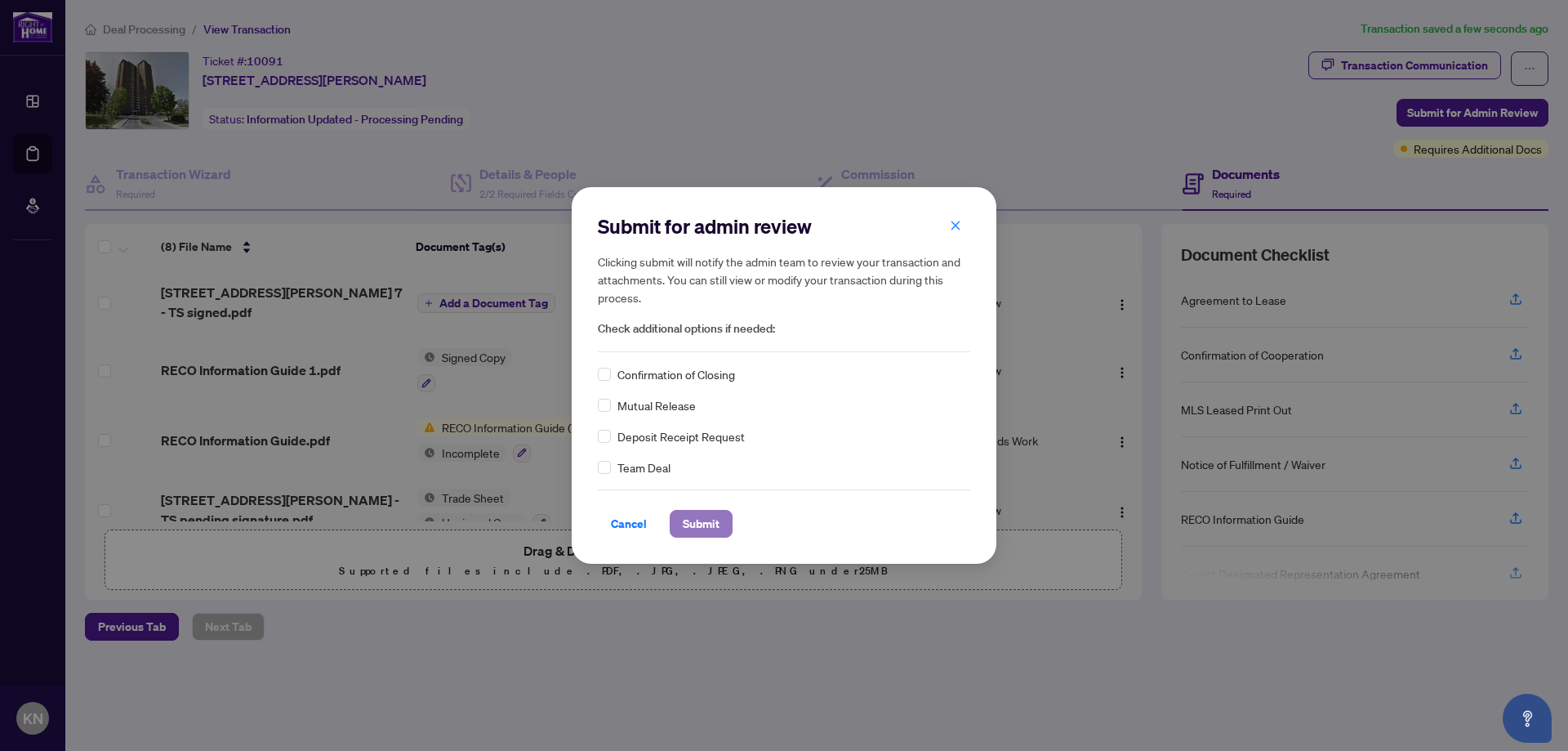
click at [711, 525] on span "Submit" at bounding box center [701, 524] width 37 height 27
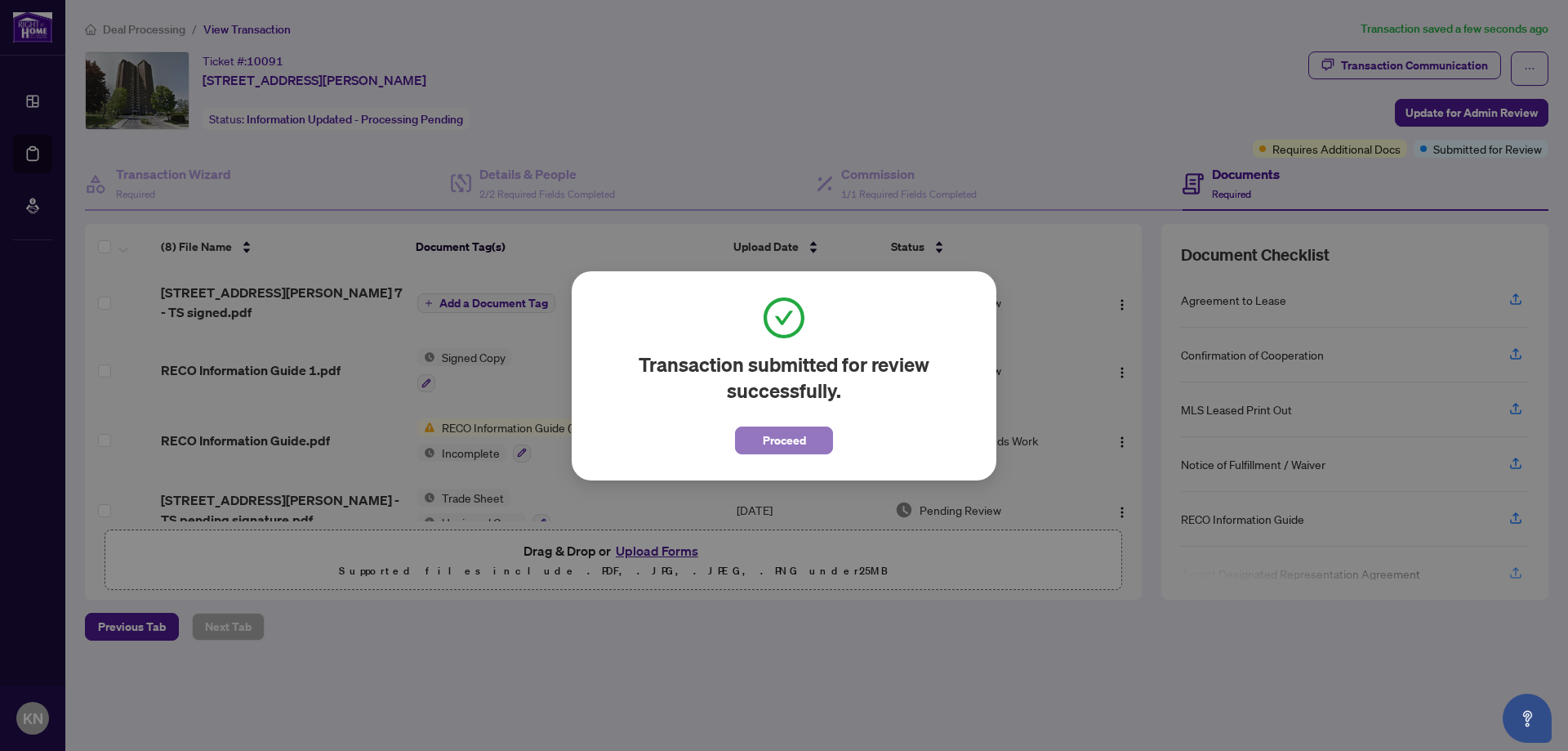
click at [776, 451] on span "Proceed" at bounding box center [784, 440] width 43 height 27
